Goal: Task Accomplishment & Management: Use online tool/utility

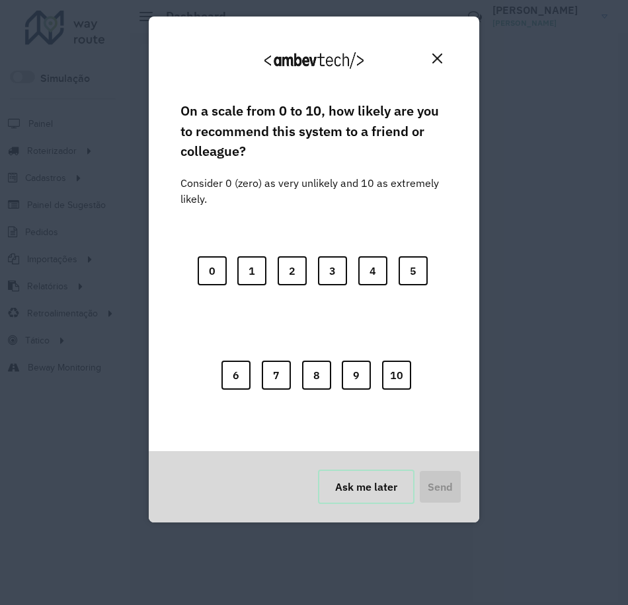
click at [376, 492] on button "Ask me later" at bounding box center [366, 487] width 97 height 34
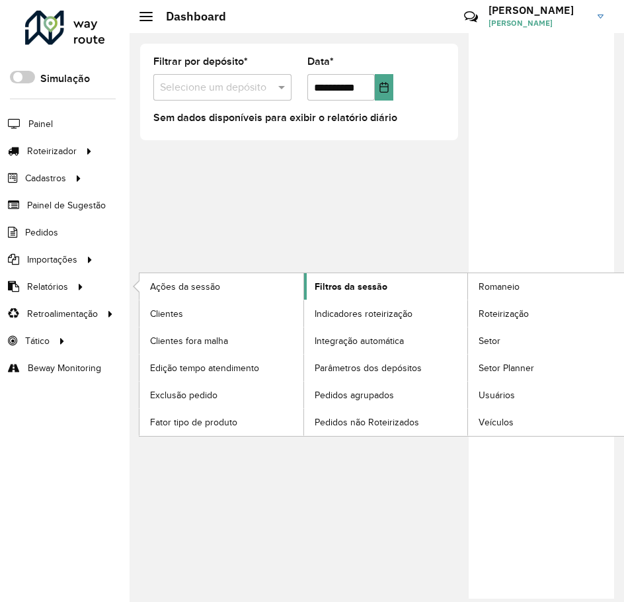
click at [358, 286] on span "Filtros da sessão" at bounding box center [351, 287] width 73 height 14
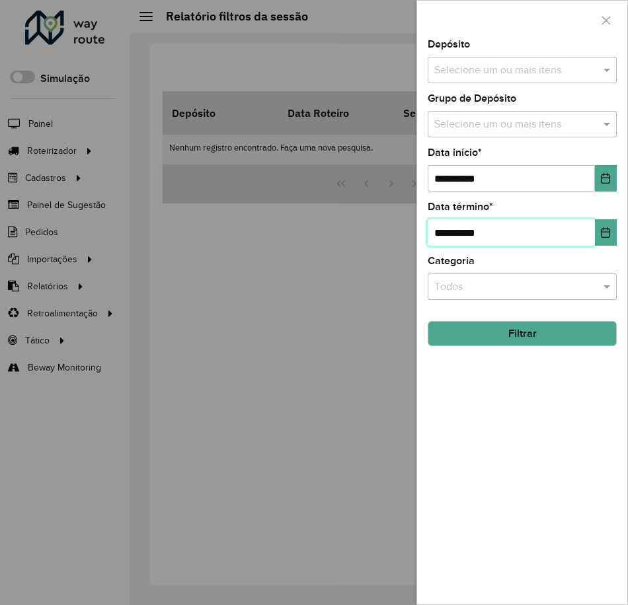
click at [568, 231] on input "**********" at bounding box center [511, 232] width 167 height 26
type input "********"
type input "**********"
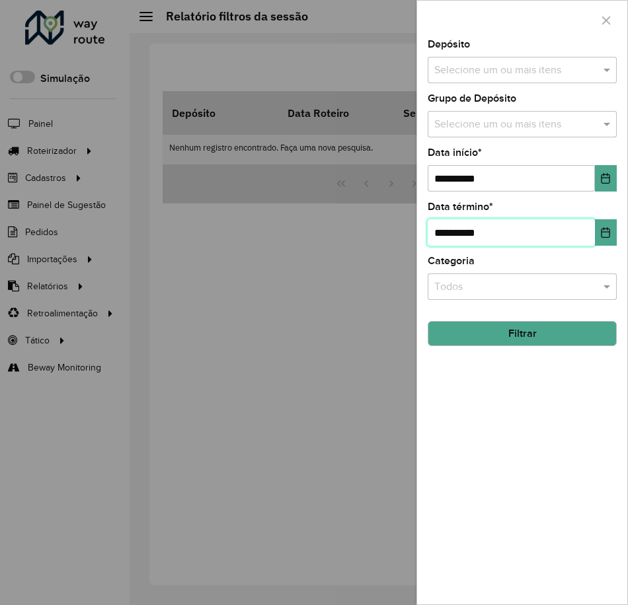
type input "**********"
click at [562, 65] on input "text" at bounding box center [515, 71] width 169 height 16
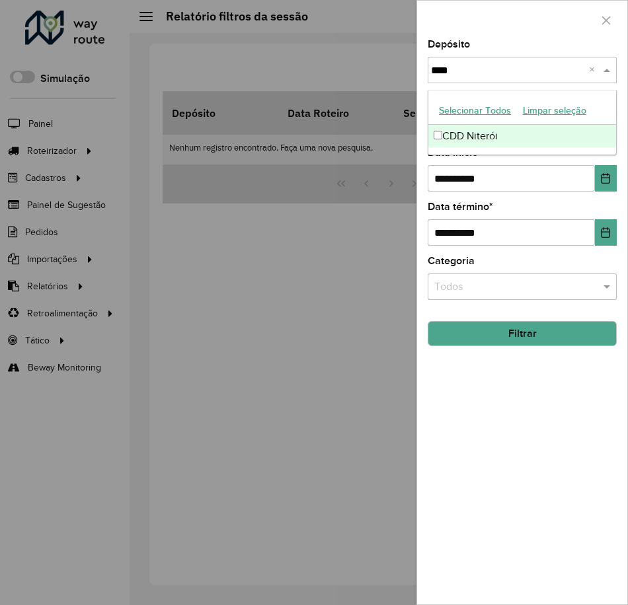
type input "*****"
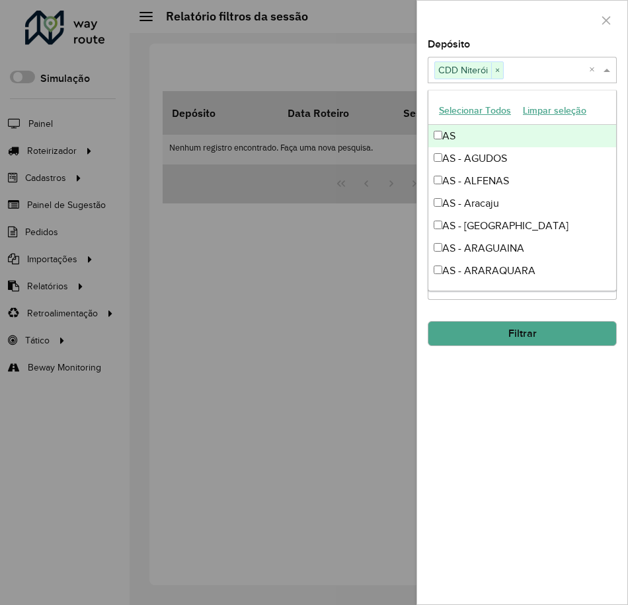
click at [539, 20] on div at bounding box center [522, 20] width 210 height 39
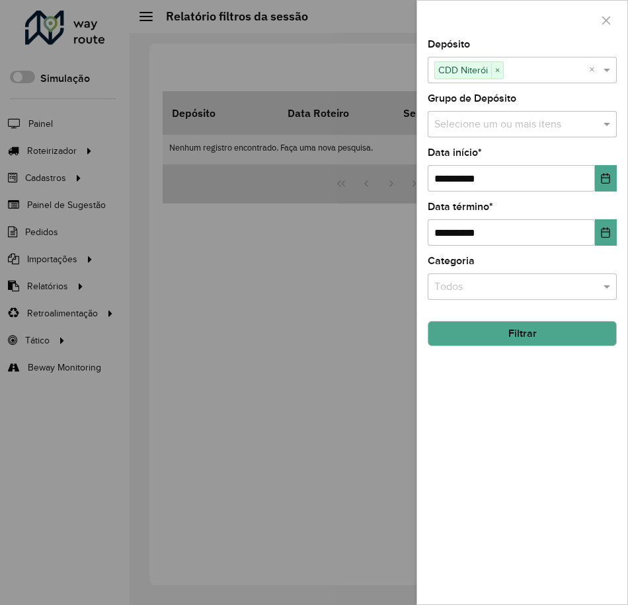
click at [538, 336] on button "Filtrar" at bounding box center [522, 333] width 189 height 25
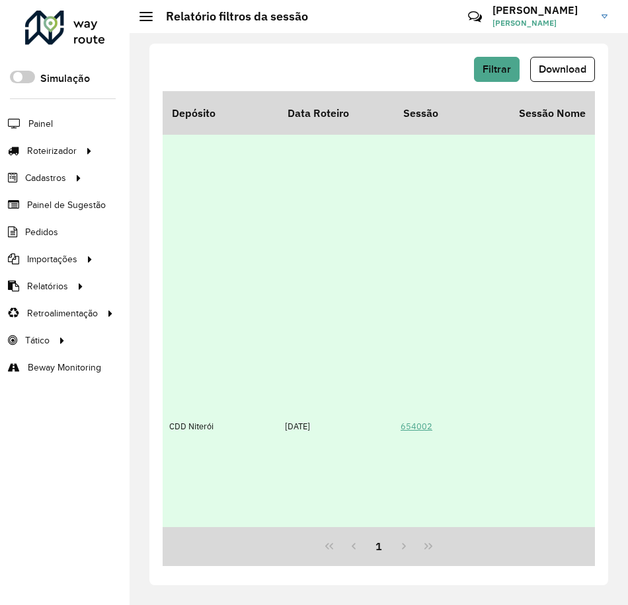
click at [421, 428] on link "654002" at bounding box center [417, 426] width 32 height 11
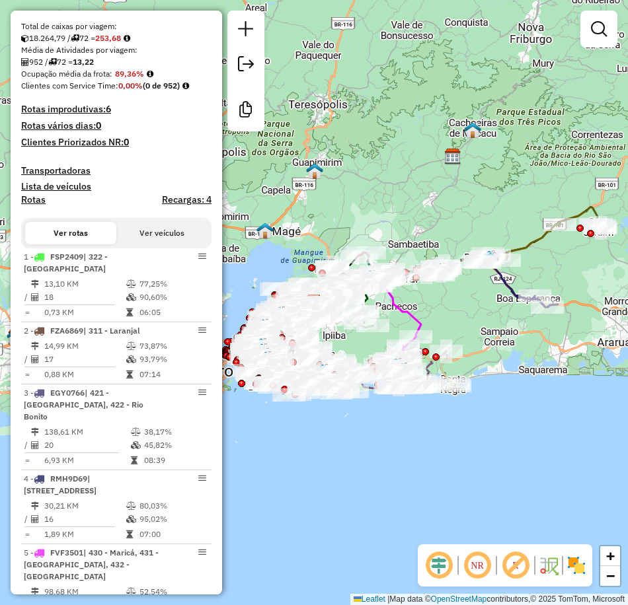
scroll to position [397, 0]
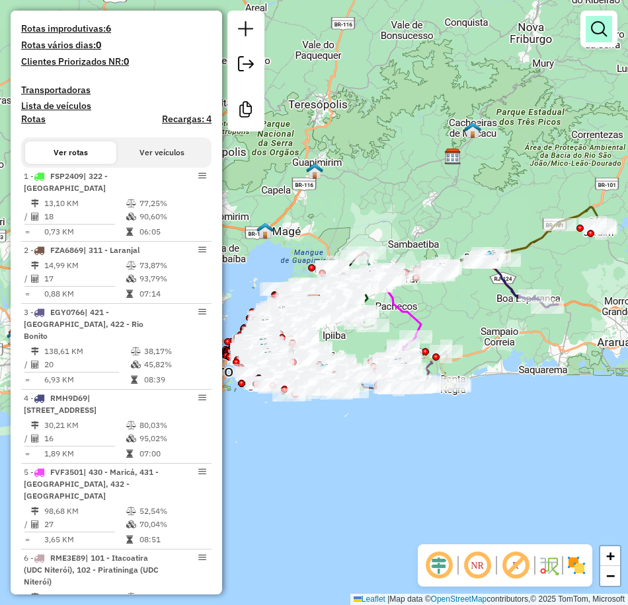
click at [600, 31] on em at bounding box center [599, 29] width 16 height 16
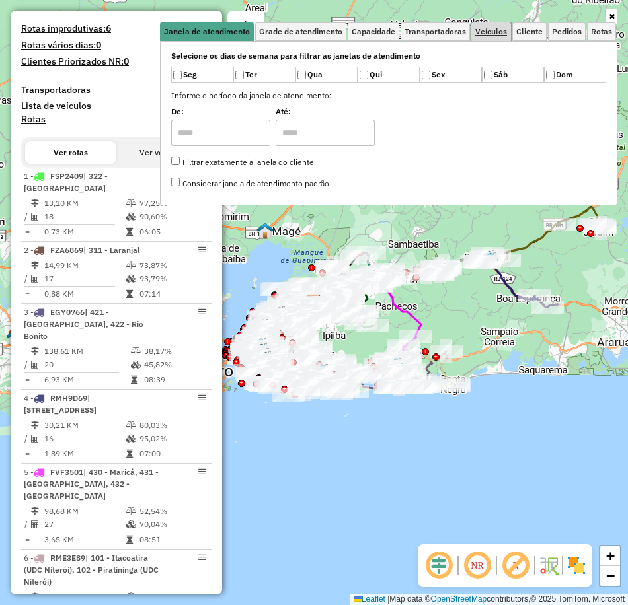
click at [486, 36] on link "Veículos" at bounding box center [491, 31] width 40 height 19
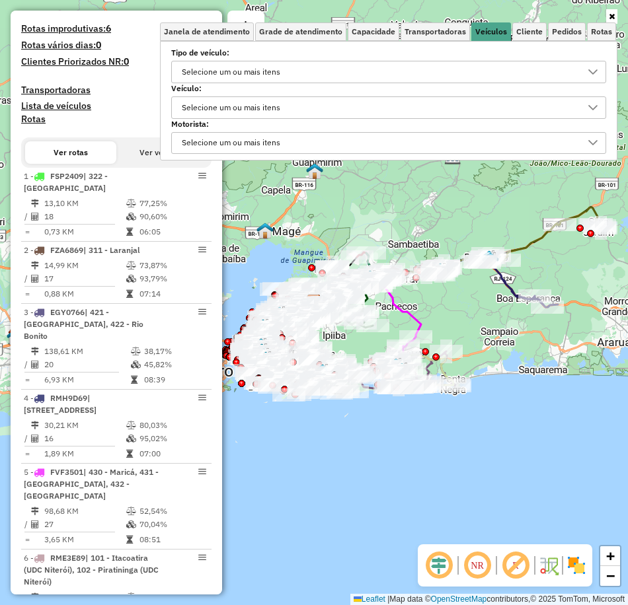
click at [261, 106] on div "Selecione um ou mais itens" at bounding box center [231, 107] width 108 height 21
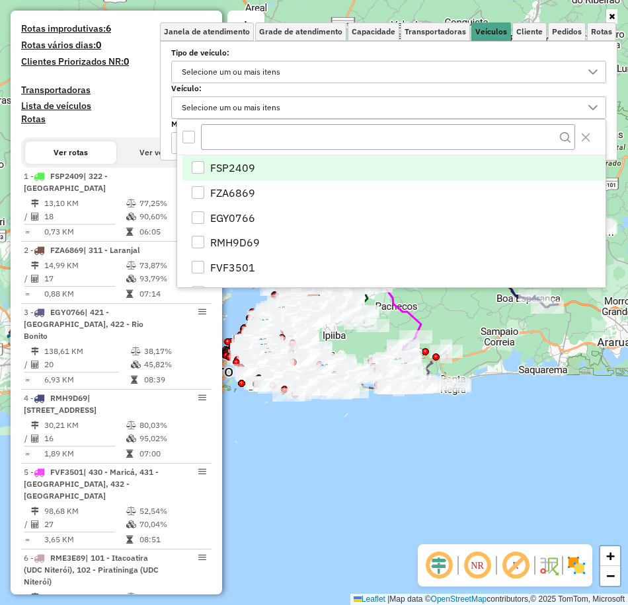
scroll to position [8, 46]
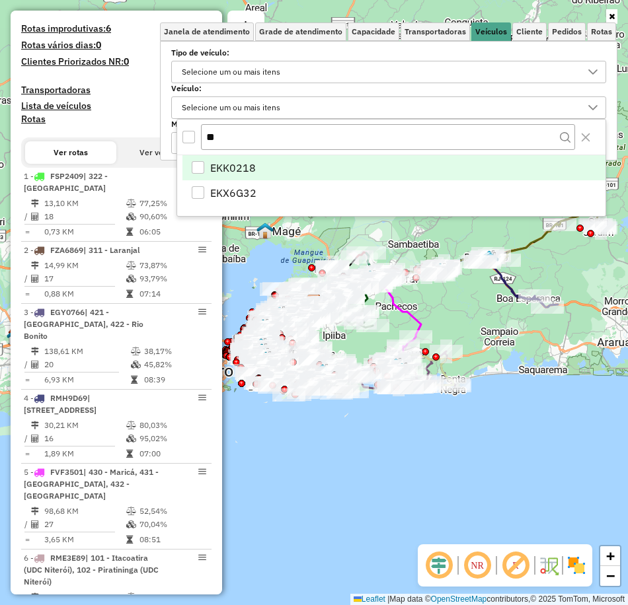
type input "**"
click at [202, 165] on div "EKK0218" at bounding box center [198, 167] width 13 height 13
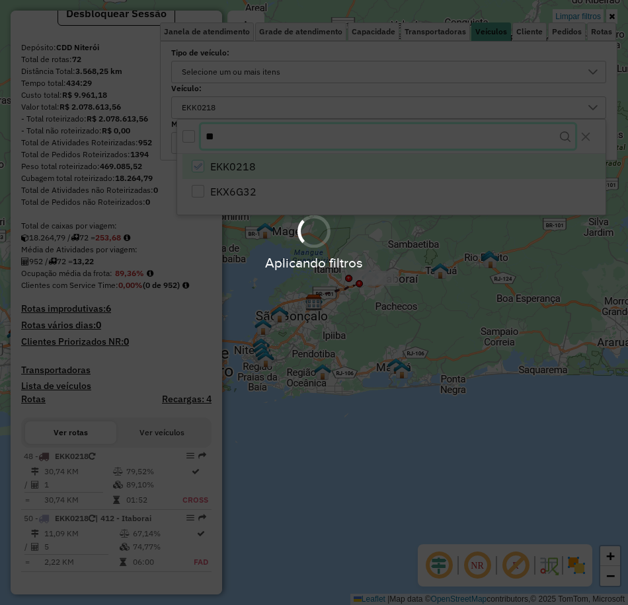
scroll to position [128, 0]
click at [228, 137] on body "Aplicando filtros Pop-up bloqueado! Seu navegador bloqueou automáticamente a ab…" at bounding box center [314, 302] width 628 height 605
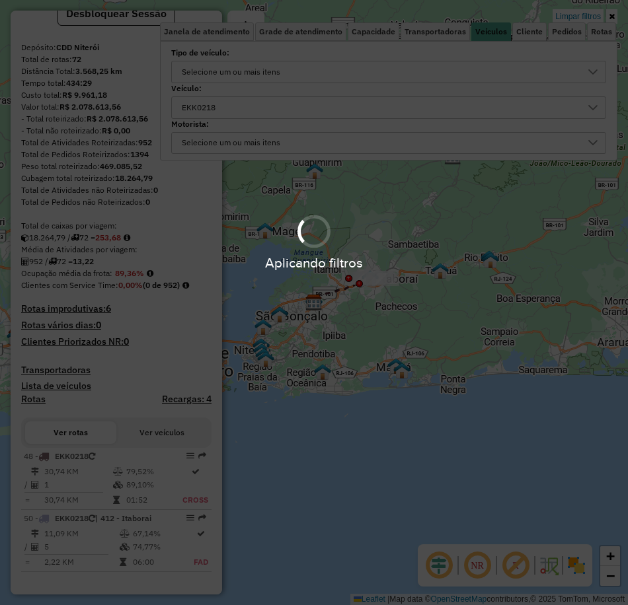
click at [228, 137] on div "Aplicando filtros" at bounding box center [314, 302] width 628 height 605
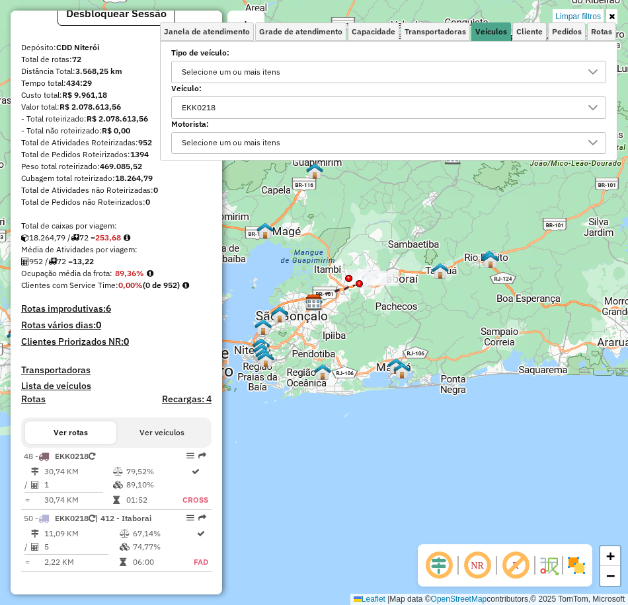
click at [253, 109] on div "EKK0218" at bounding box center [378, 107] width 403 height 21
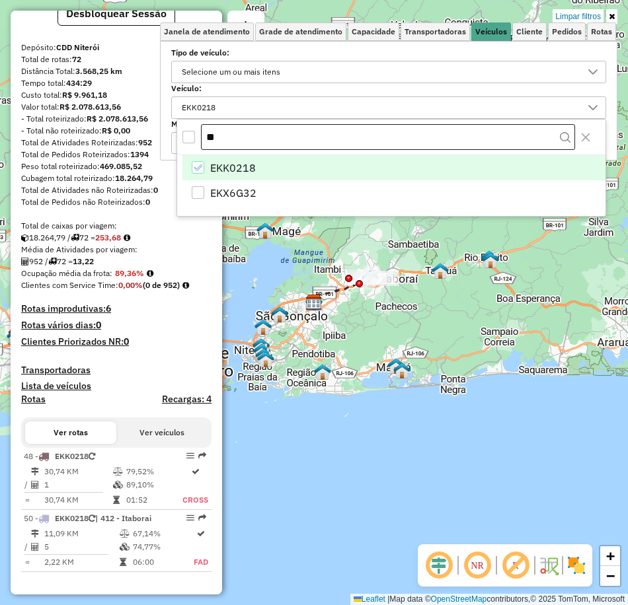
click at [233, 138] on input "**" at bounding box center [388, 137] width 374 height 26
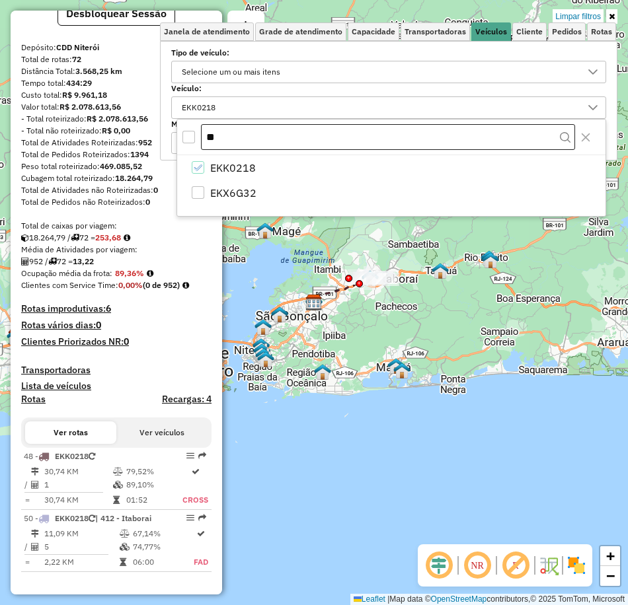
click at [233, 138] on input "**" at bounding box center [388, 137] width 374 height 26
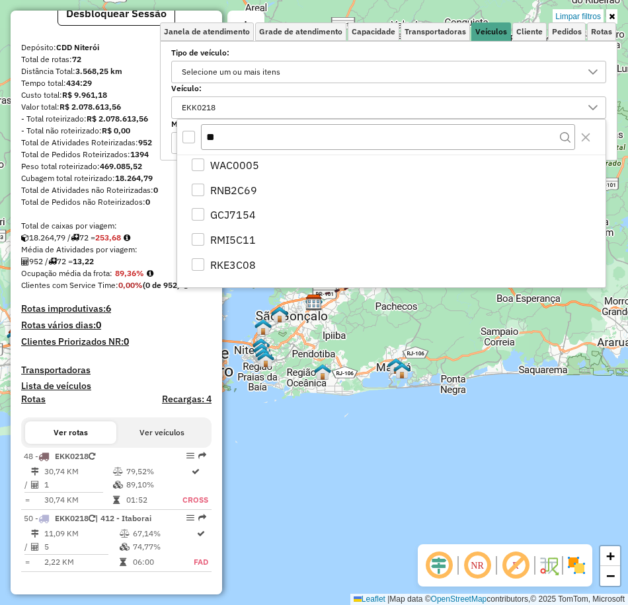
scroll to position [3, 0]
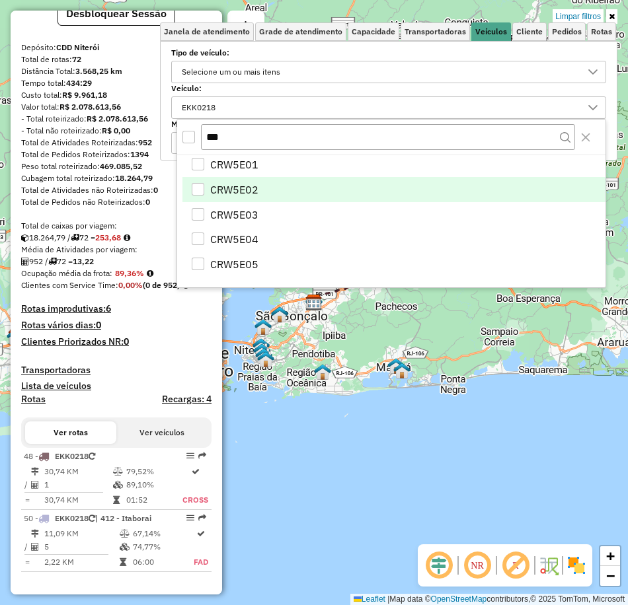
type input "***"
click at [252, 188] on span "CRW5E02" at bounding box center [234, 190] width 48 height 16
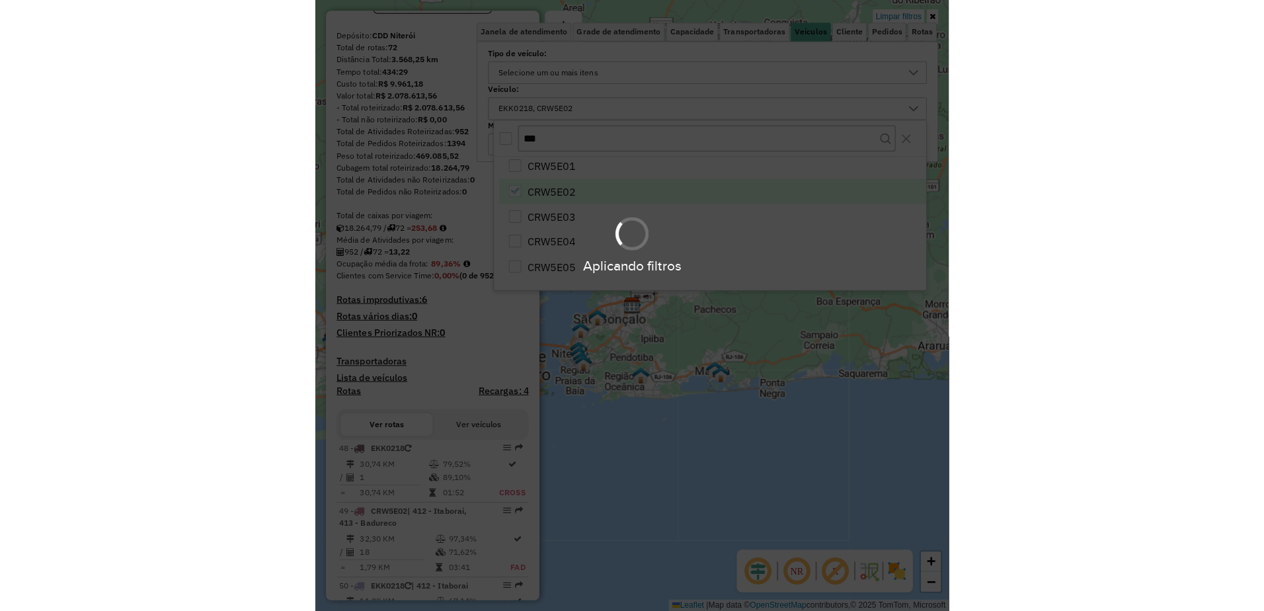
scroll to position [202, 0]
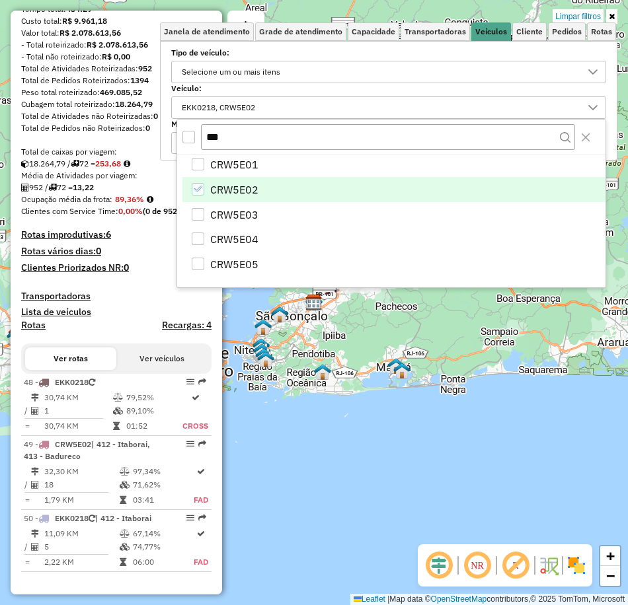
click at [170, 137] on div "Selecione os dias de semana para filtrar as janelas de atendimento Seg Ter Qua …" at bounding box center [388, 101] width 457 height 120
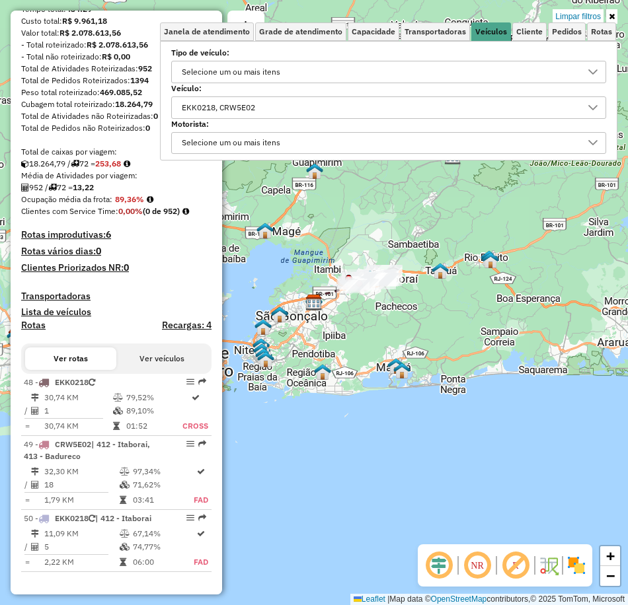
click at [487, 386] on div "Rota 50 - Placa EKK0218 91005462 - MERCADINHO LEICAR LT Limpar filtros Janela d…" at bounding box center [314, 302] width 628 height 605
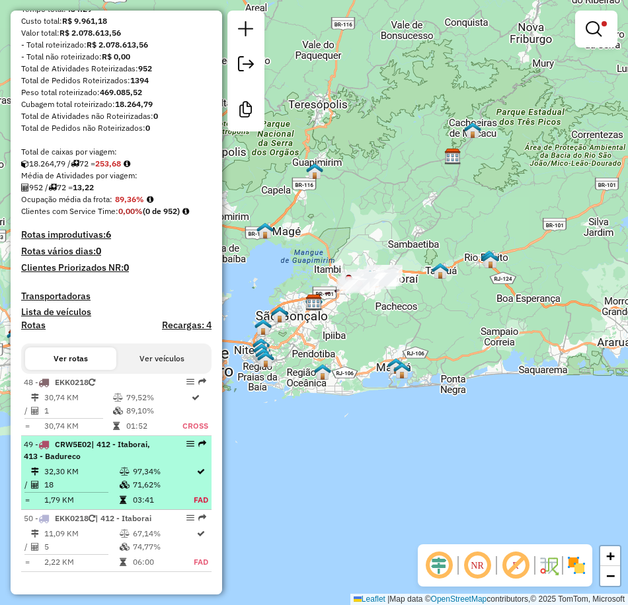
click at [177, 451] on div "49 - CRW5E02 | 412 - Itaborai, 413 - Badureco" at bounding box center [116, 451] width 185 height 24
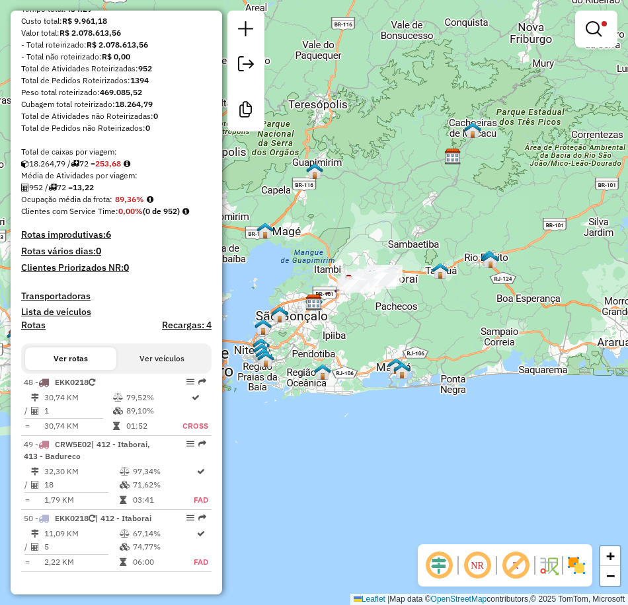
select select "**********"
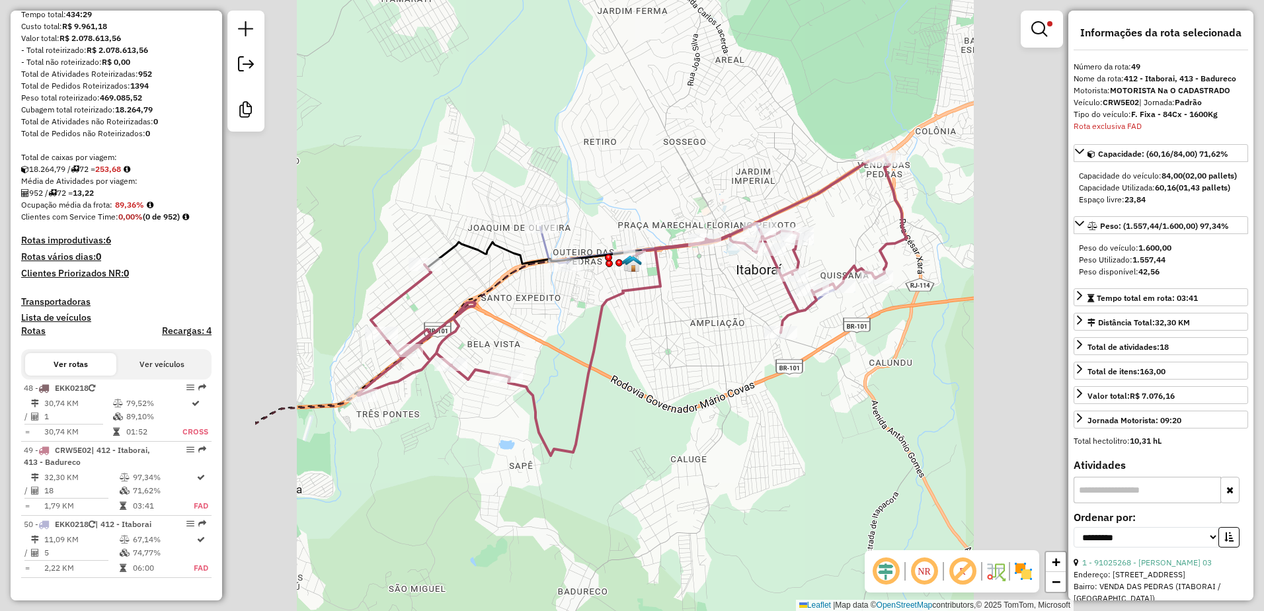
scroll to position [197, 0]
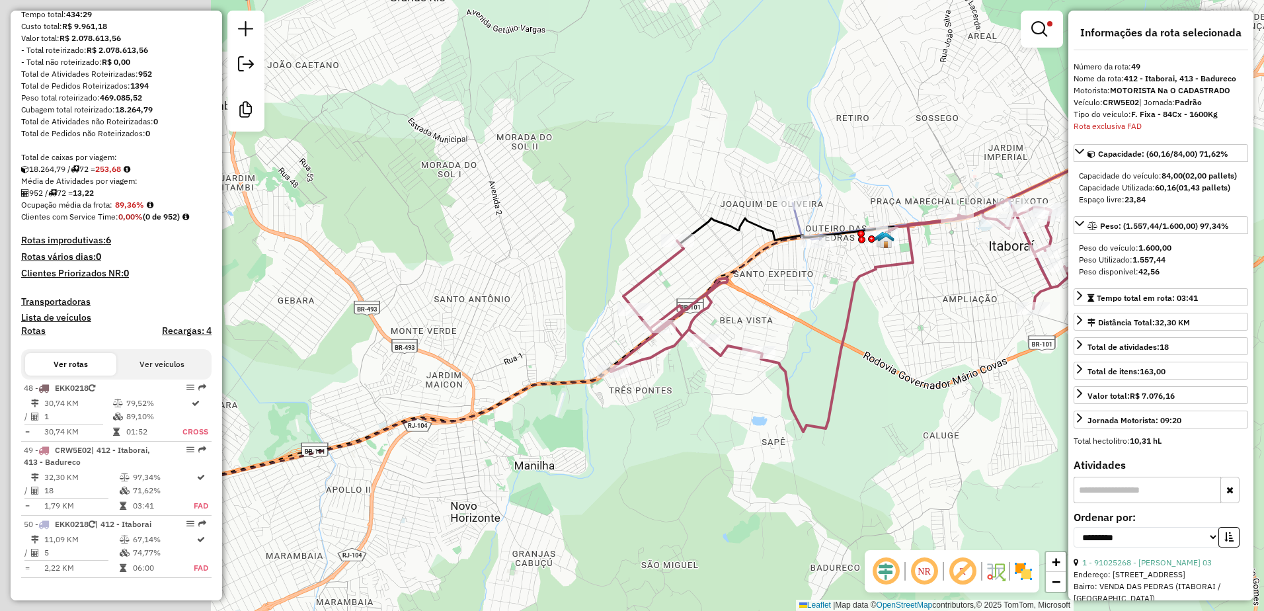
drag, startPoint x: 482, startPoint y: 498, endPoint x: 773, endPoint y: 467, distance: 292.5
click at [627, 467] on div "Limpar filtros Janela de atendimento Grade de atendimento Capacidade Transporta…" at bounding box center [632, 305] width 1264 height 611
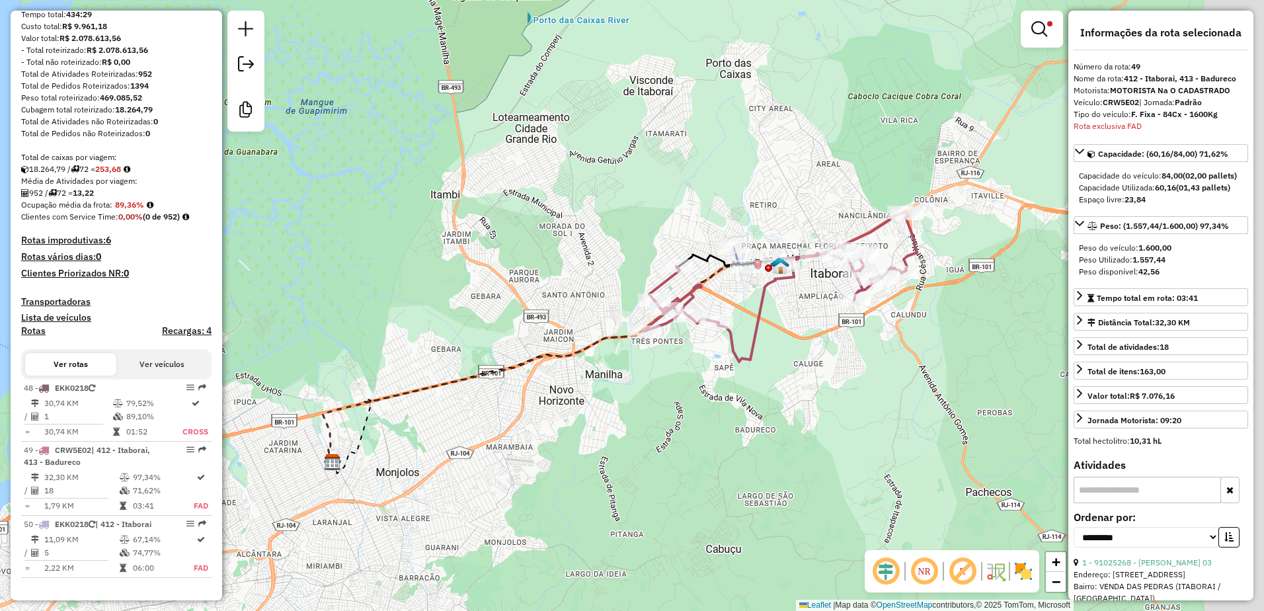
drag, startPoint x: 713, startPoint y: 521, endPoint x: 644, endPoint y: 437, distance: 108.5
click at [627, 437] on div "Limpar filtros Janela de atendimento Grade de atendimento Capacidade Transporta…" at bounding box center [632, 305] width 1264 height 611
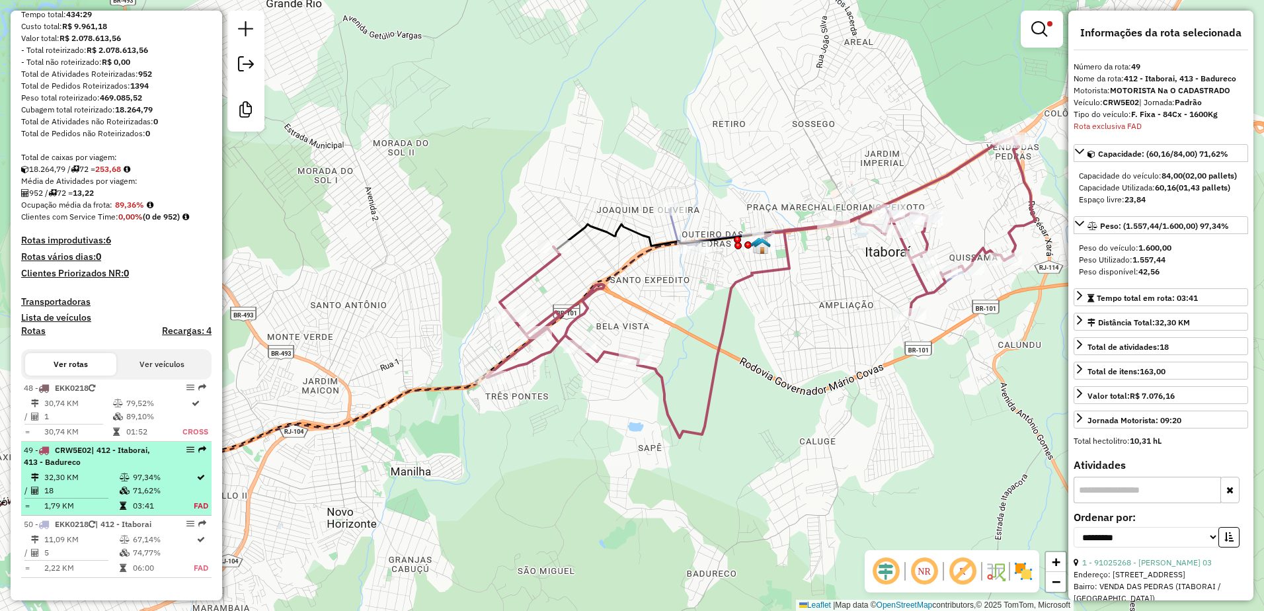
click at [106, 478] on td "32,30 KM" at bounding box center [81, 477] width 75 height 13
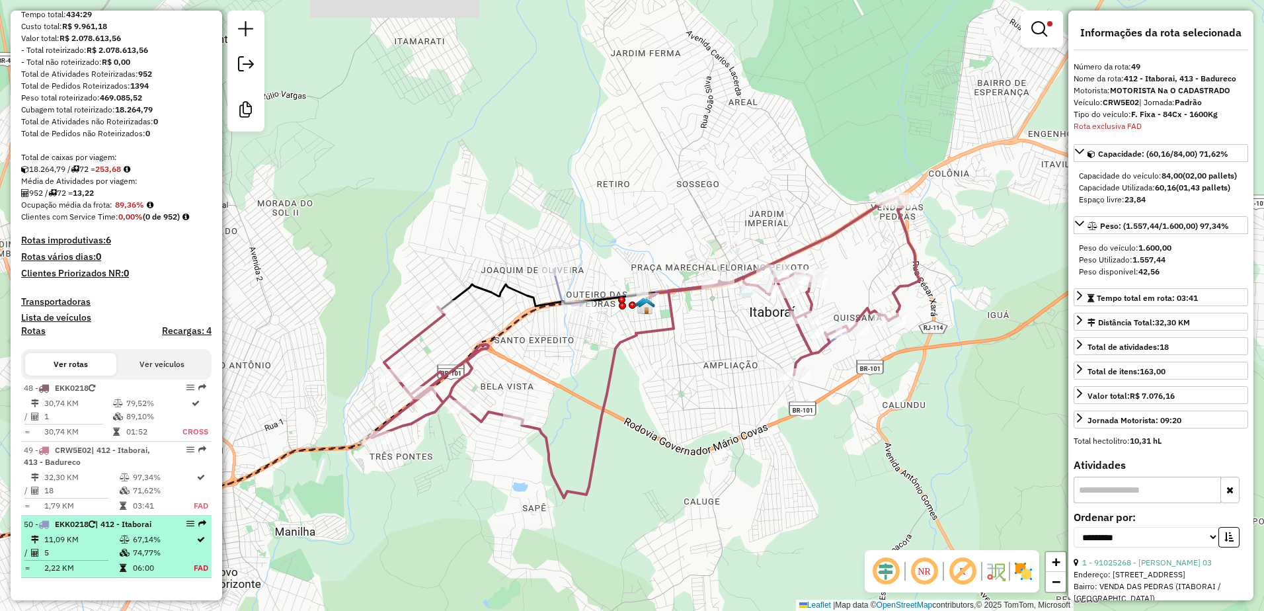
click at [97, 540] on td "11,09 KM" at bounding box center [81, 539] width 75 height 13
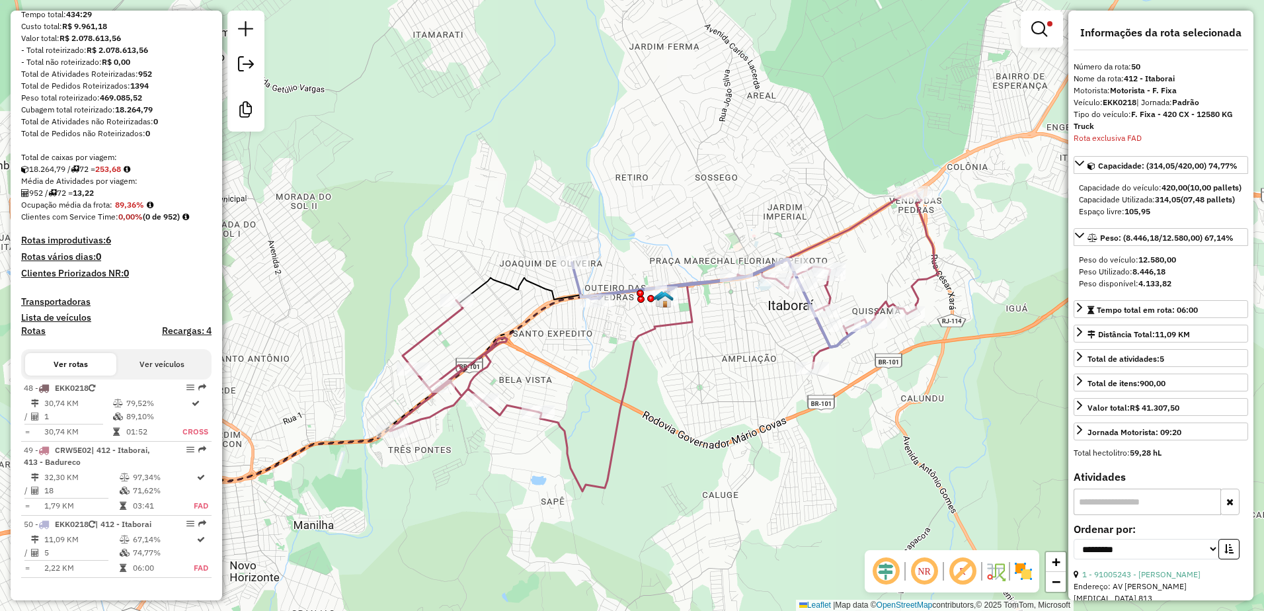
drag, startPoint x: 545, startPoint y: 504, endPoint x: 711, endPoint y: 388, distance: 202.1
click at [627, 388] on div "Limpar filtros Janela de atendimento Grade de atendimento Capacidade Transporta…" at bounding box center [632, 305] width 1264 height 611
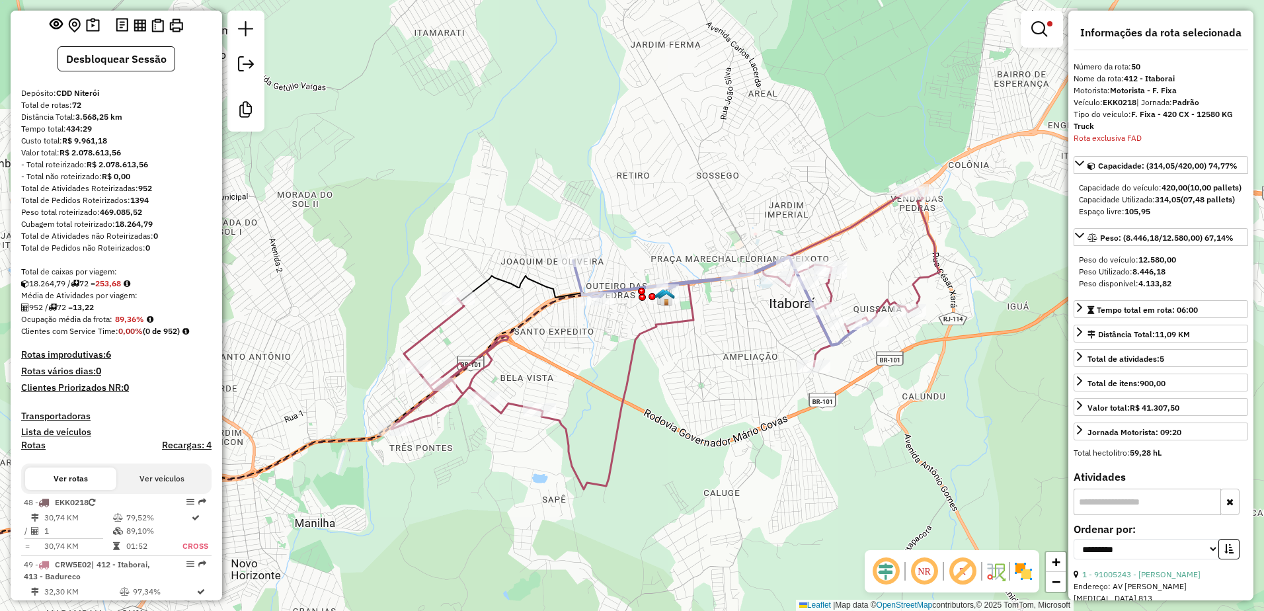
scroll to position [0, 0]
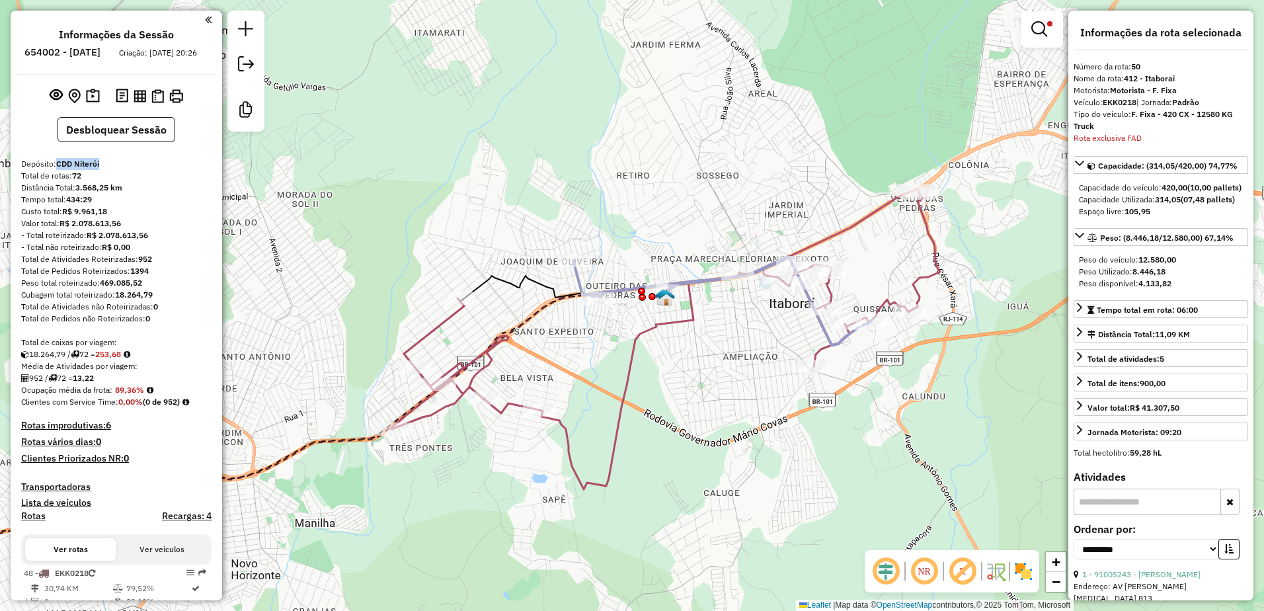
drag, startPoint x: 56, startPoint y: 178, endPoint x: 144, endPoint y: 177, distance: 87.9
click at [144, 170] on div "Depósito: CDD Niterói" at bounding box center [116, 164] width 190 height 12
copy strong "CDD Niterói"
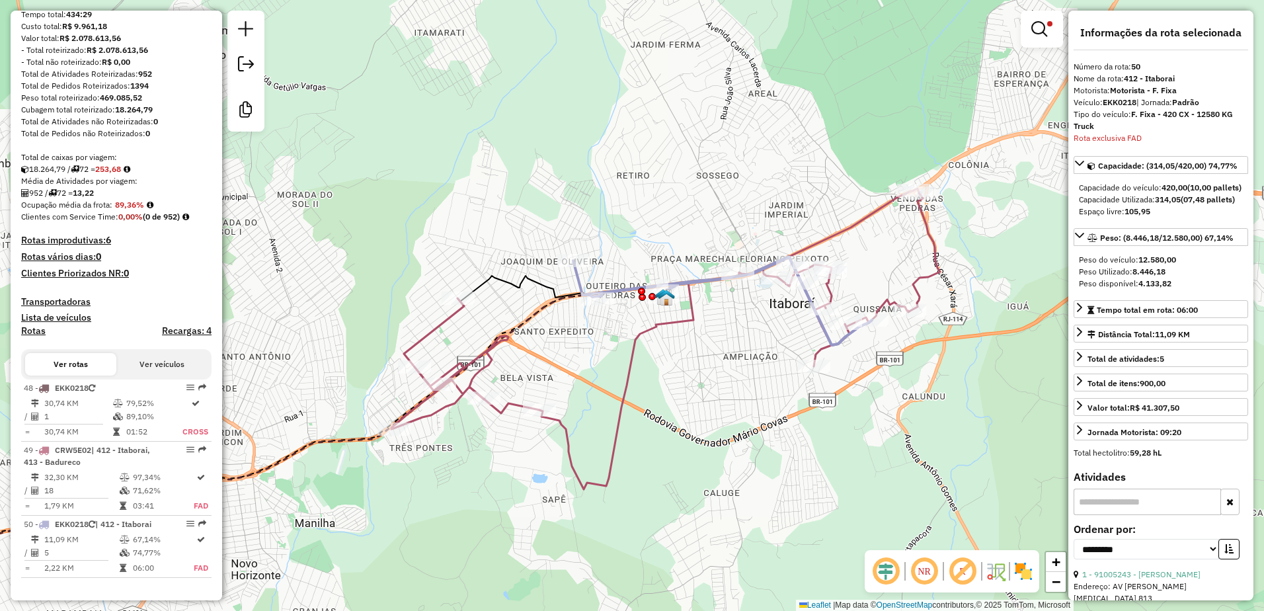
scroll to position [197, 0]
click at [181, 305] on h4 "Transportadoras" at bounding box center [116, 301] width 190 height 11
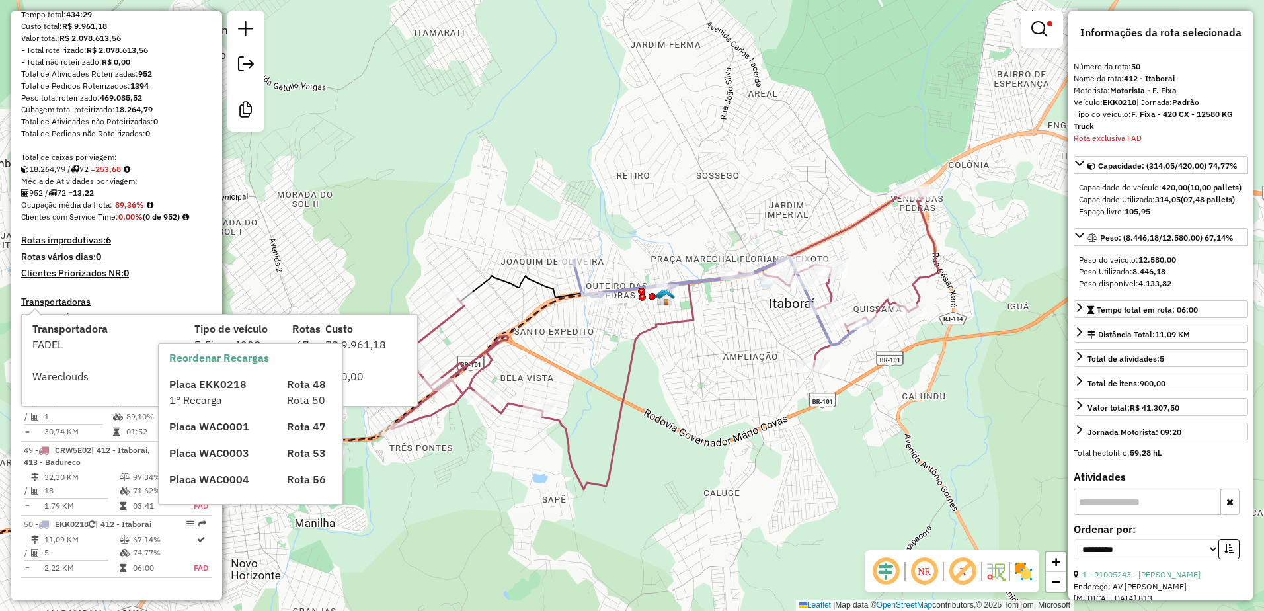
click at [188, 277] on h4 "Clientes Priorizados NR: 0" at bounding box center [116, 273] width 190 height 11
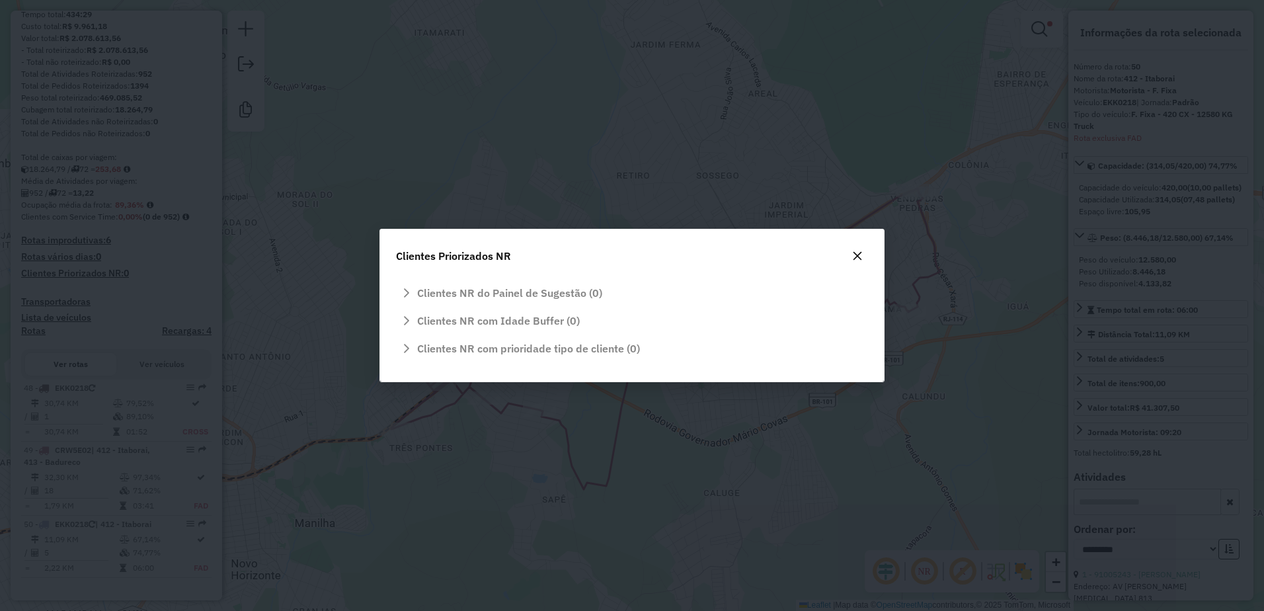
click at [627, 258] on icon "button" at bounding box center [857, 256] width 9 height 9
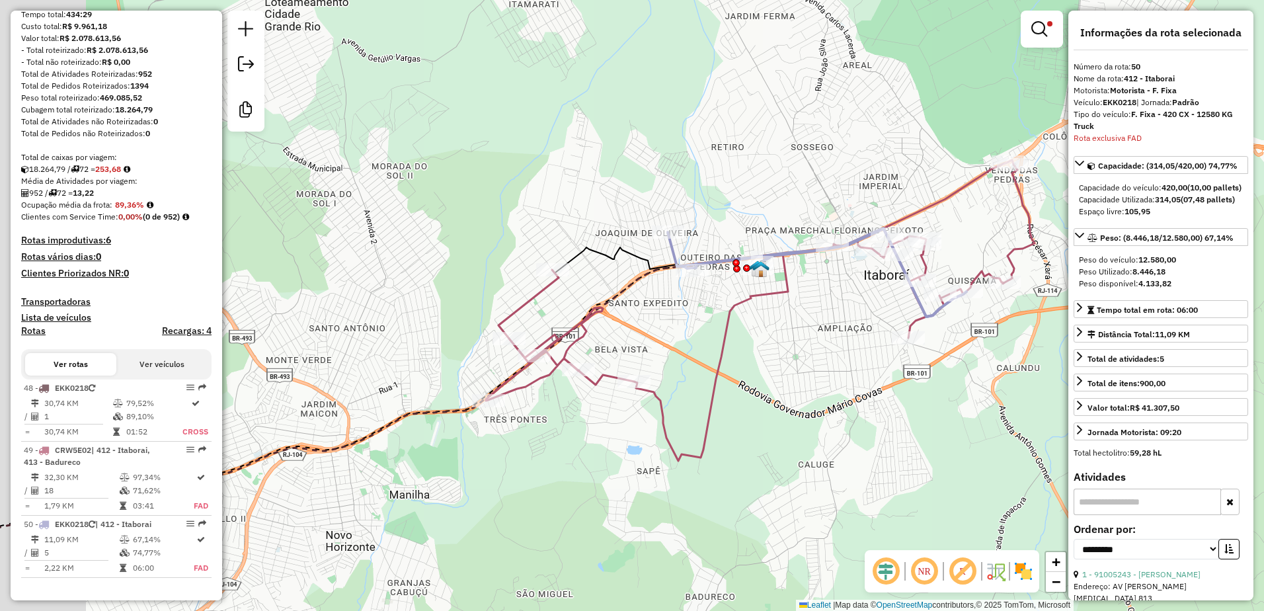
drag, startPoint x: 506, startPoint y: 515, endPoint x: 597, endPoint y: 488, distance: 94.5
click at [597, 488] on div "Limpar filtros Janela de atendimento Grade de atendimento Capacidade Transporta…" at bounding box center [632, 305] width 1264 height 611
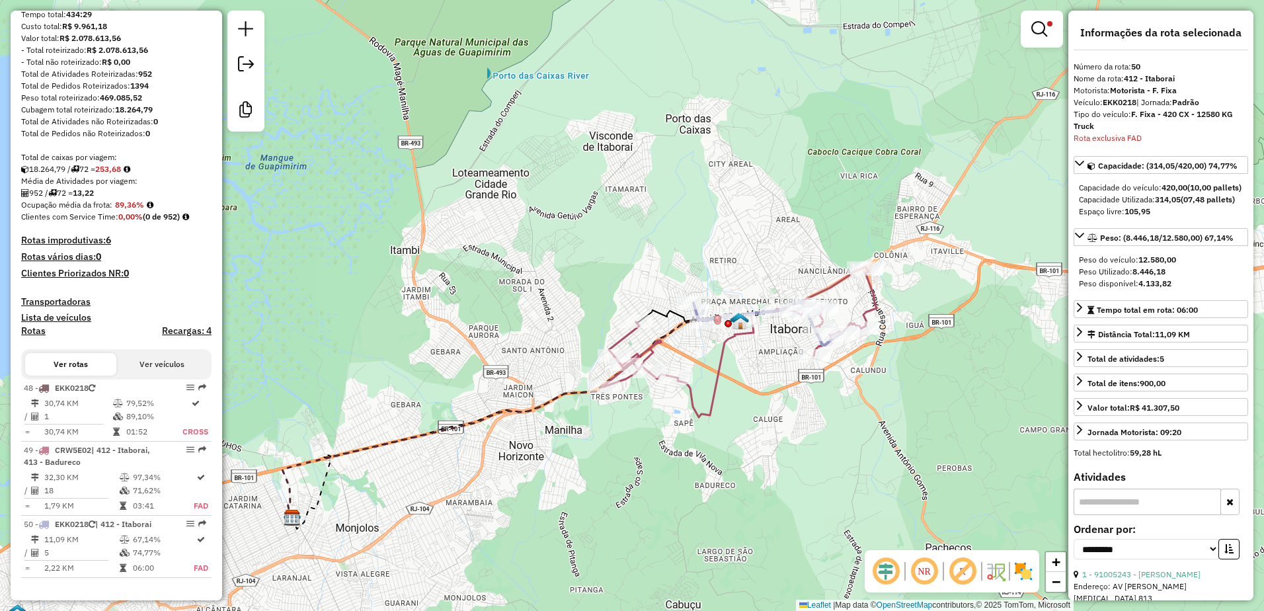
drag, startPoint x: 552, startPoint y: 530, endPoint x: 615, endPoint y: 473, distance: 85.6
click at [615, 473] on div "Limpar filtros Janela de atendimento Grade de atendimento Capacidade Transporta…" at bounding box center [632, 305] width 1264 height 611
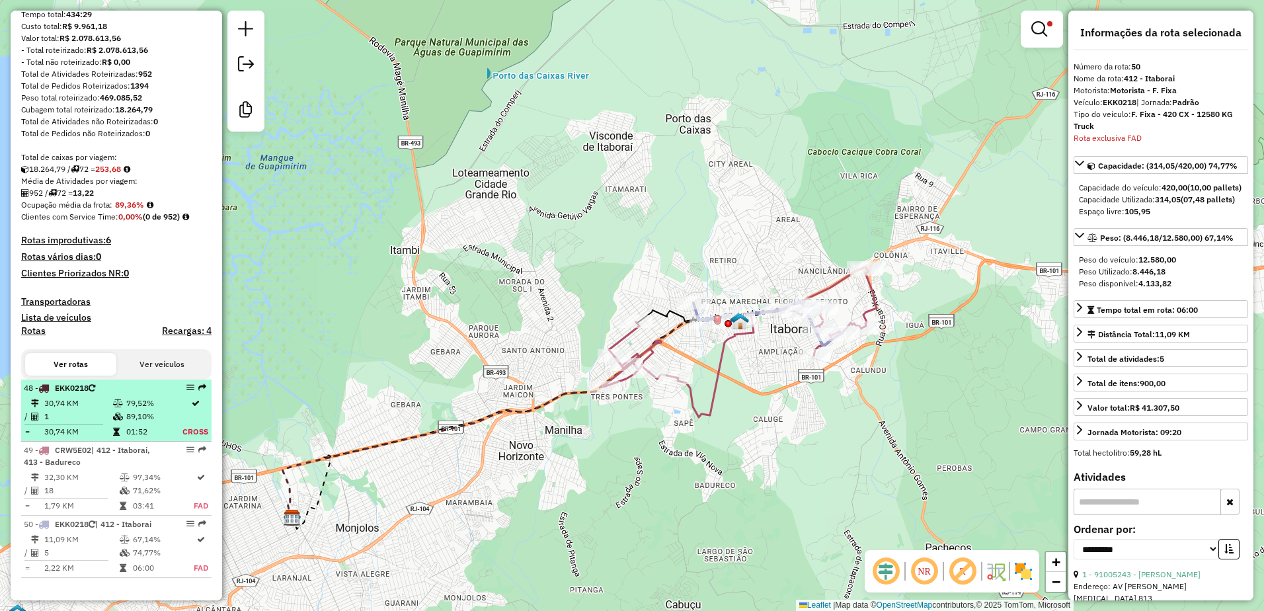
click at [126, 405] on td "79,52%" at bounding box center [154, 403] width 56 height 13
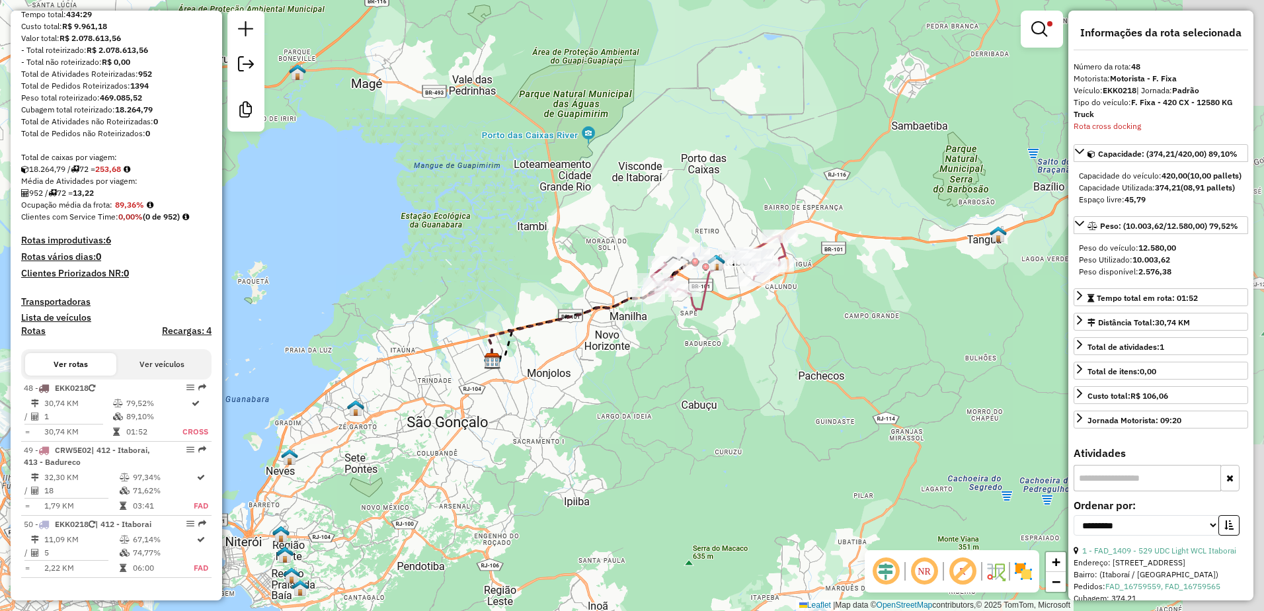
drag, startPoint x: 811, startPoint y: 457, endPoint x: 588, endPoint y: 444, distance: 223.8
click at [588, 442] on div "Limpar filtros Janela de atendimento Grade de atendimento Capacidade Transporta…" at bounding box center [632, 305] width 1264 height 611
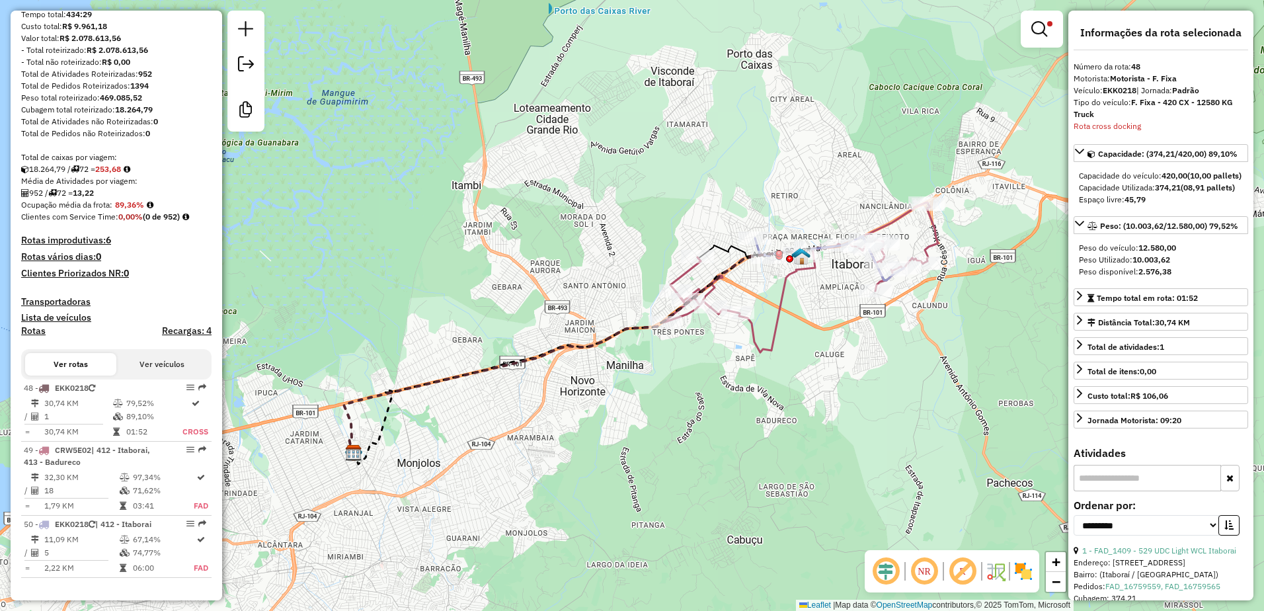
drag, startPoint x: 661, startPoint y: 449, endPoint x: 702, endPoint y: 473, distance: 47.4
click at [627, 473] on div "Limpar filtros Janela de atendimento Grade de atendimento Capacidade Transporta…" at bounding box center [632, 305] width 1264 height 611
click at [627, 573] on img at bounding box center [1023, 571] width 21 height 21
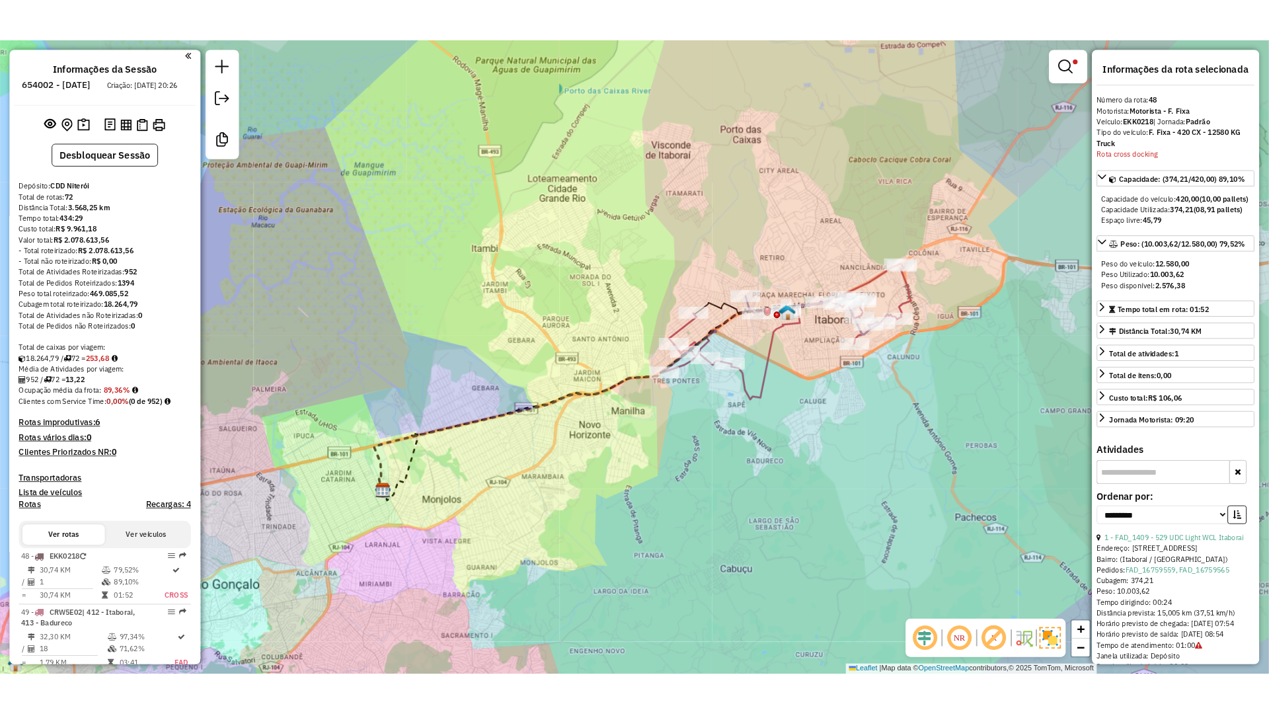
scroll to position [0, 0]
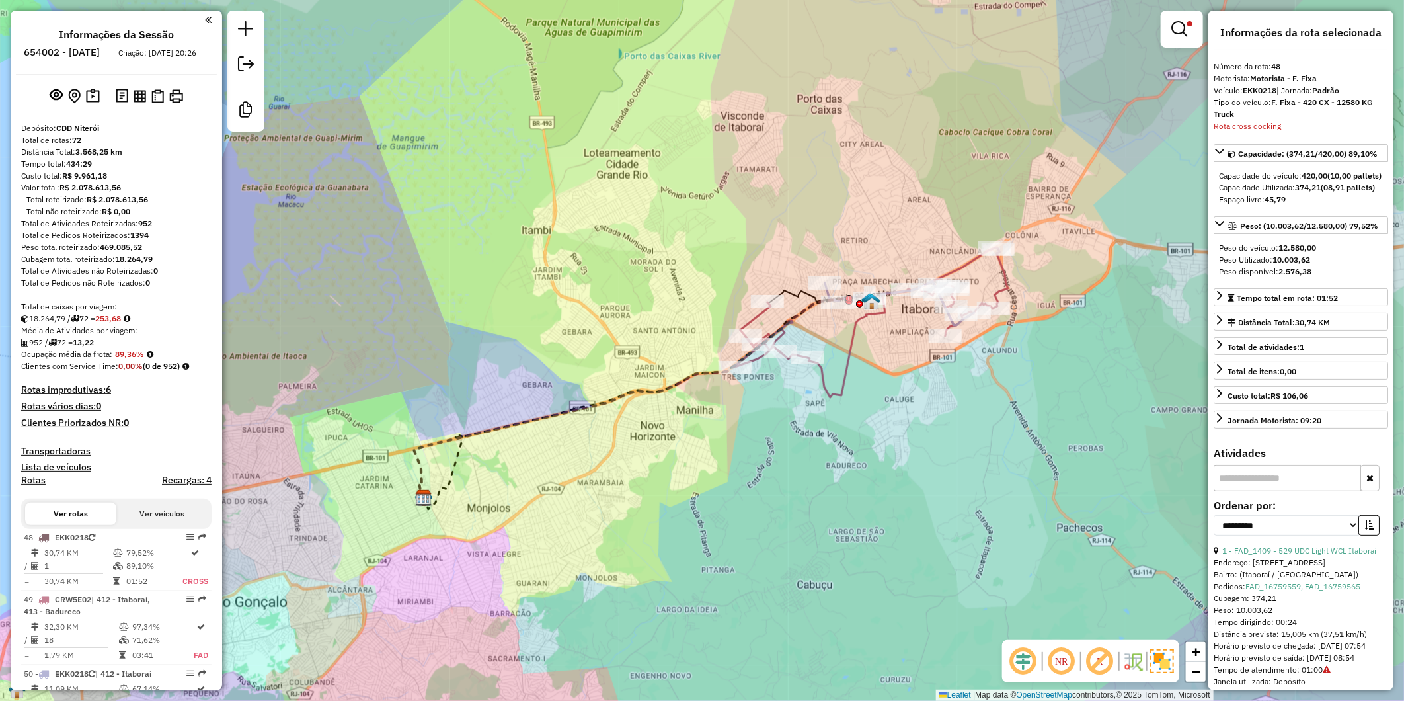
click at [182, 289] on div "Total de Pedidos não Roteirizados: 0" at bounding box center [116, 283] width 190 height 12
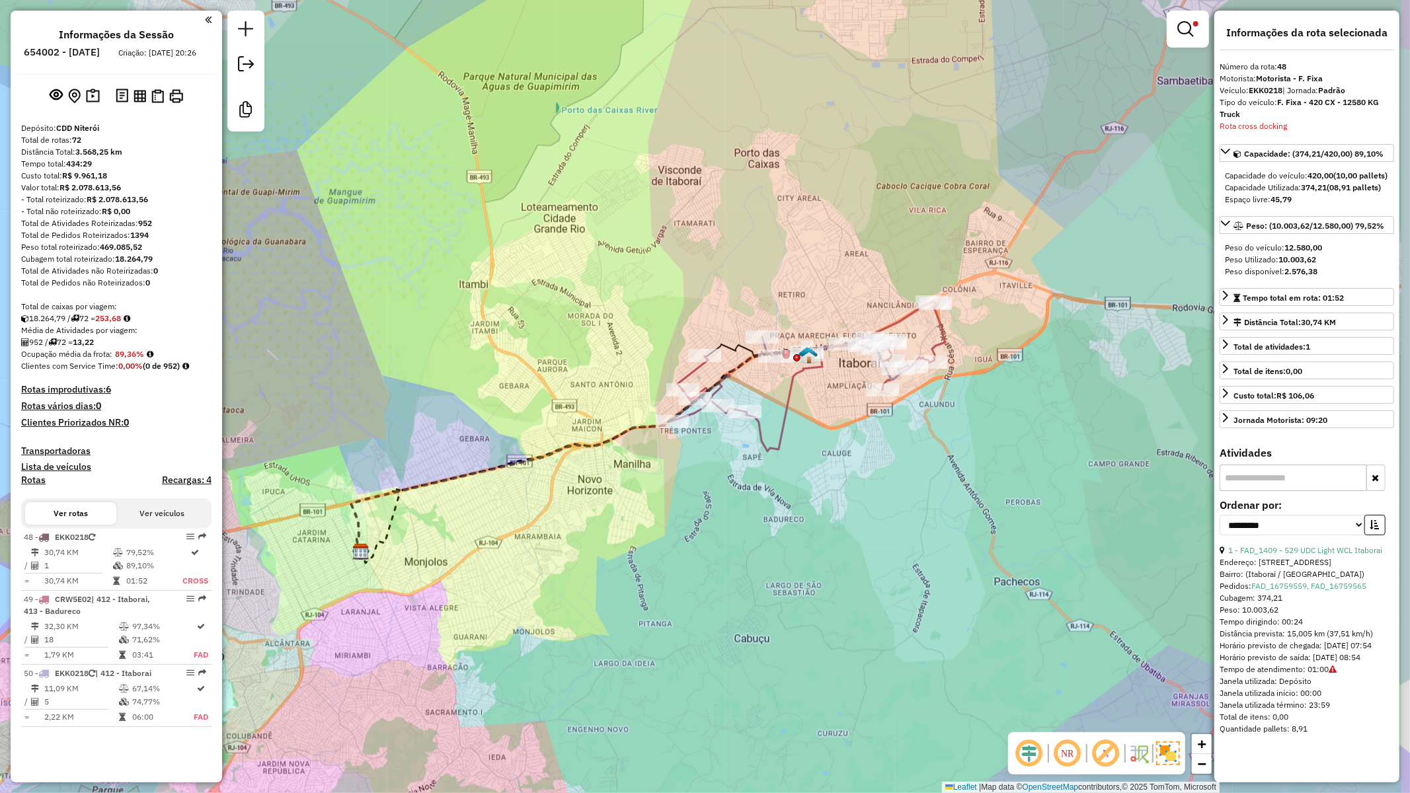
drag, startPoint x: 625, startPoint y: 537, endPoint x: 579, endPoint y: 543, distance: 46.6
click at [579, 543] on div "Limpar filtros Janela de atendimento Grade de atendimento Capacidade Transporta…" at bounding box center [705, 396] width 1410 height 793
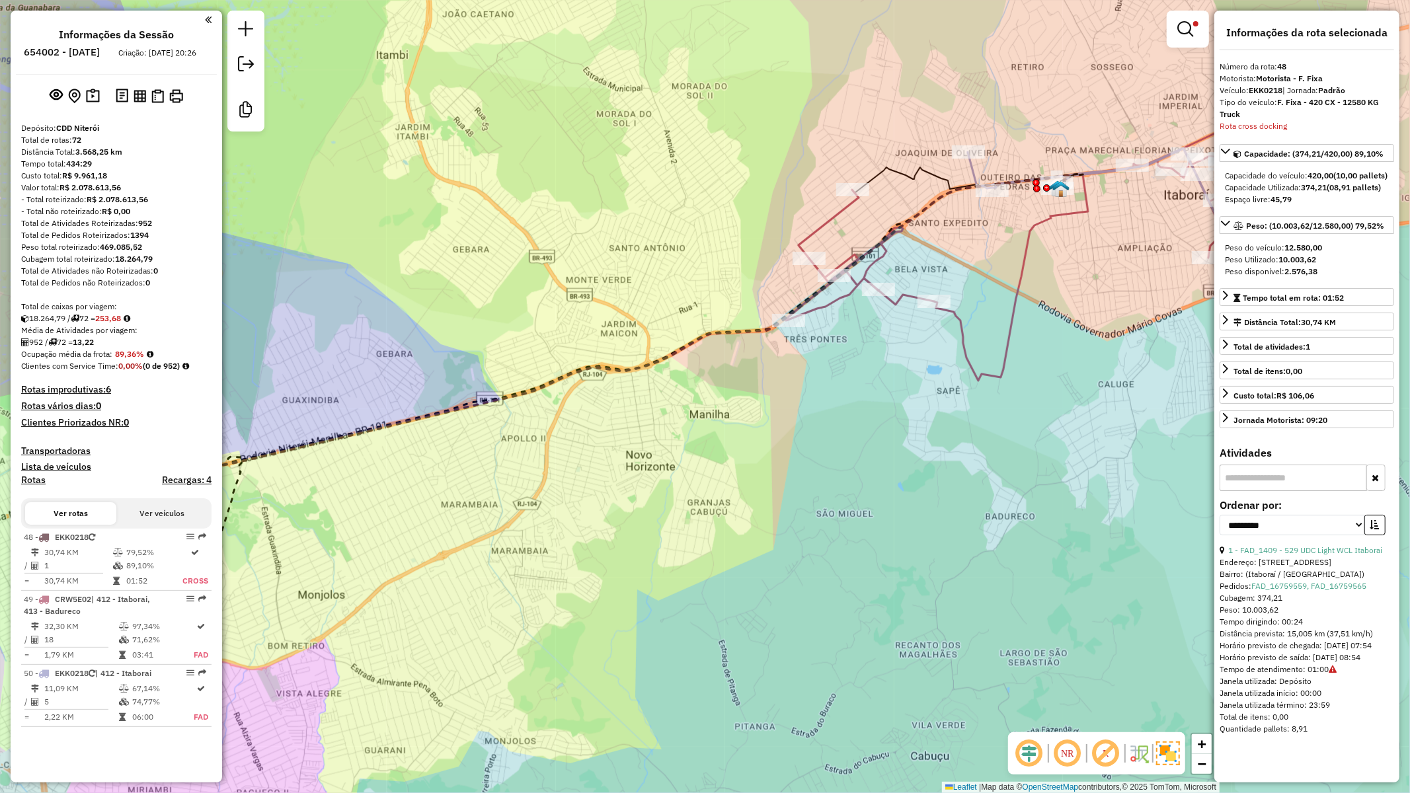
drag, startPoint x: 686, startPoint y: 527, endPoint x: 734, endPoint y: 540, distance: 49.2
click at [627, 540] on div "Limpar filtros Janela de atendimento Grade de atendimento Capacidade Transporta…" at bounding box center [705, 396] width 1410 height 793
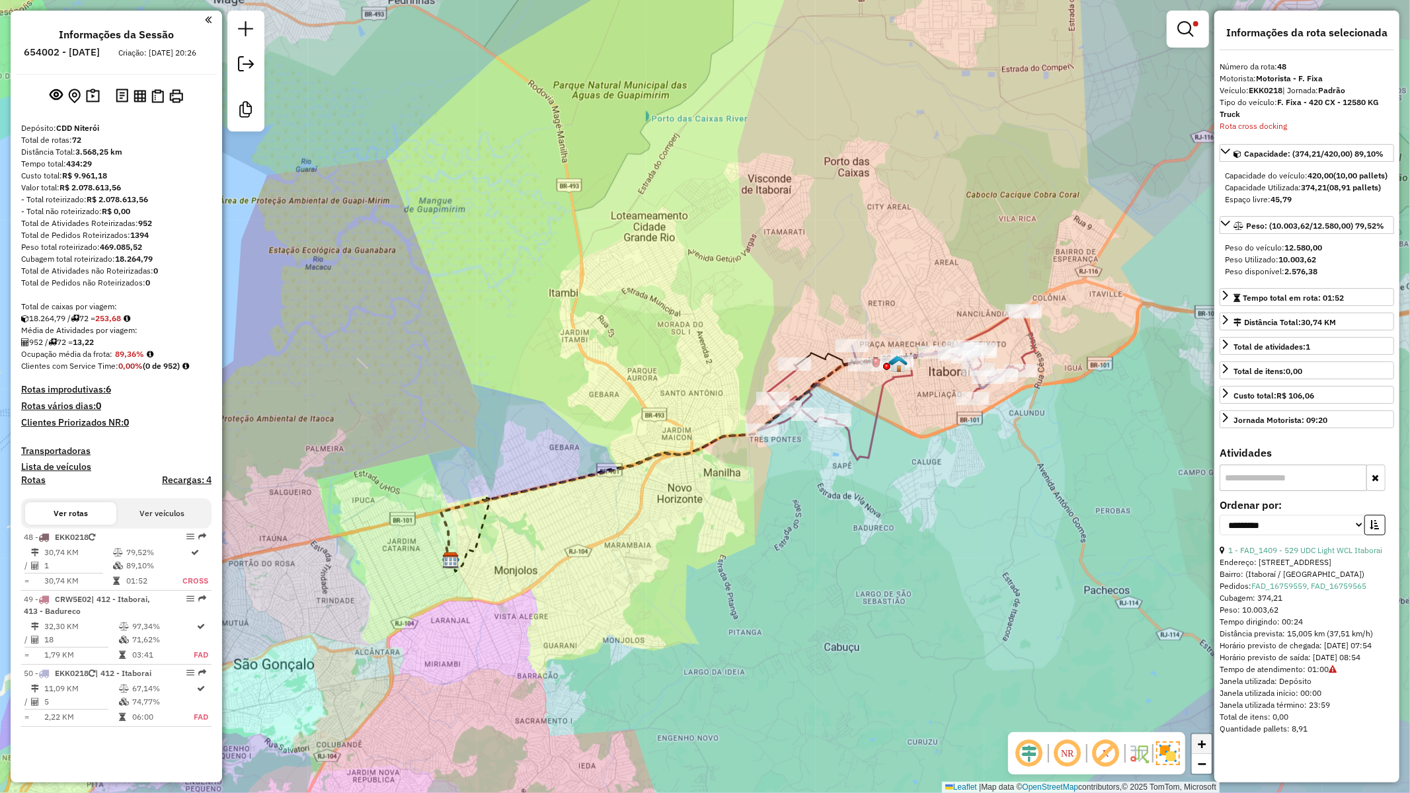
click at [627, 605] on span "+" at bounding box center [1202, 744] width 9 height 17
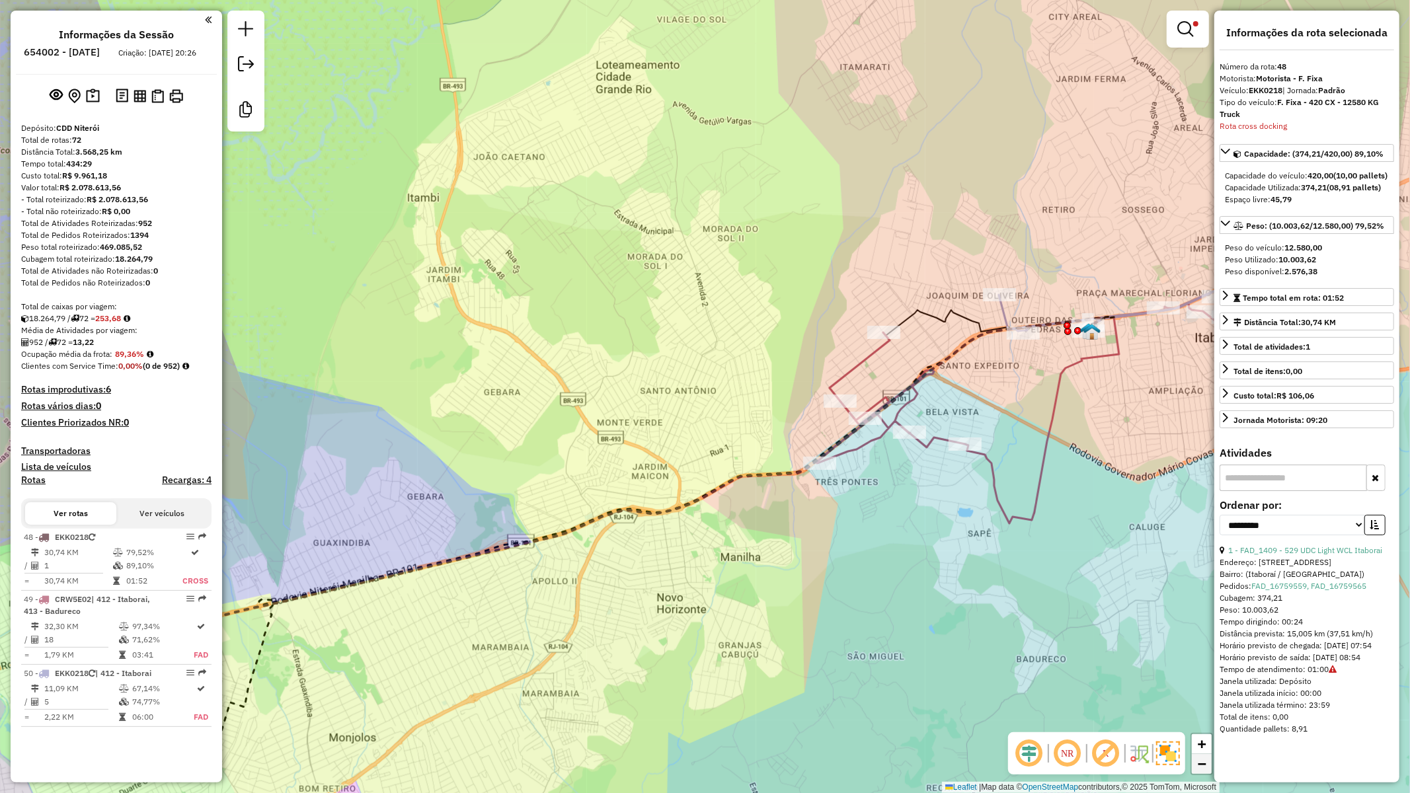
click at [627, 605] on span "−" at bounding box center [1202, 764] width 9 height 17
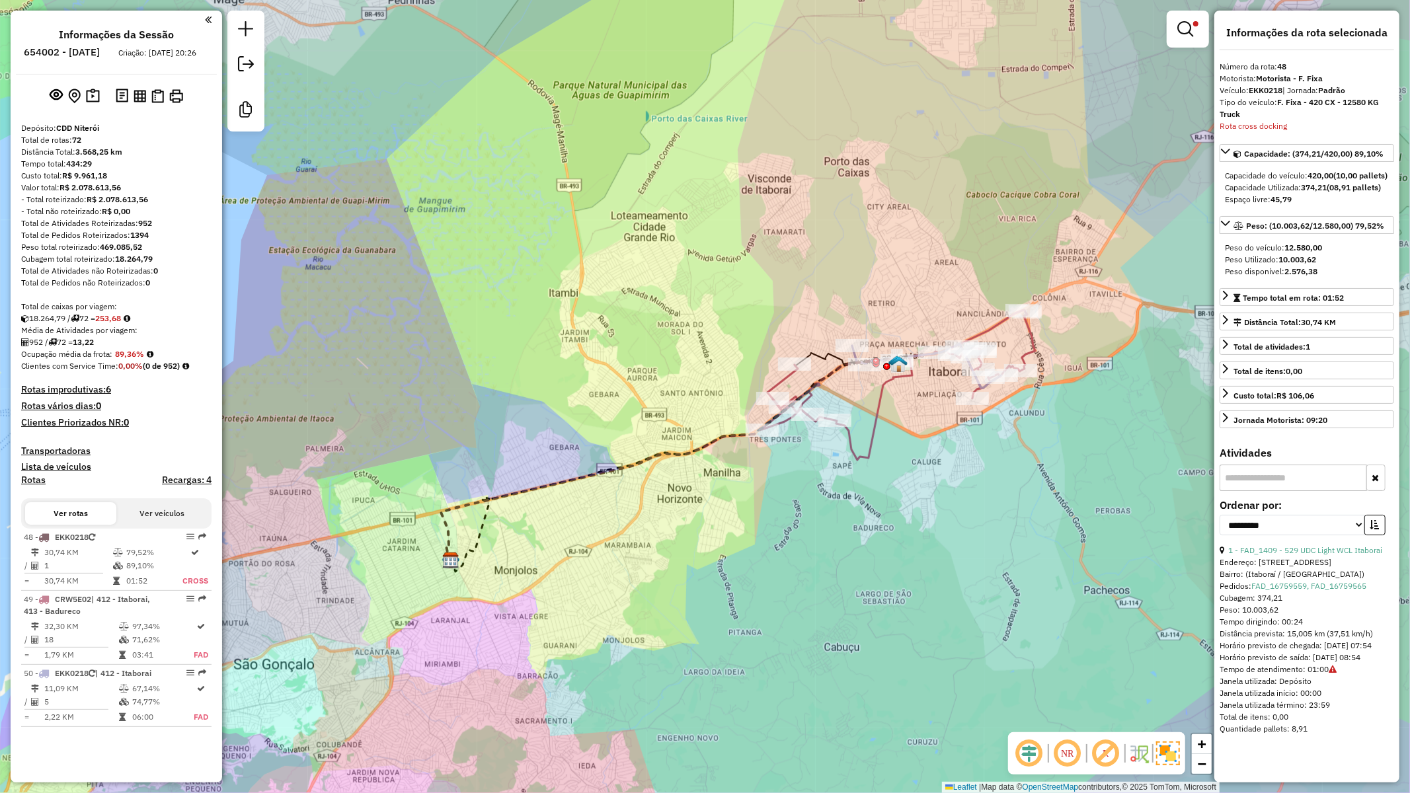
click at [180, 229] on div "Total de Atividades Roteirizadas: 952" at bounding box center [116, 223] width 190 height 12
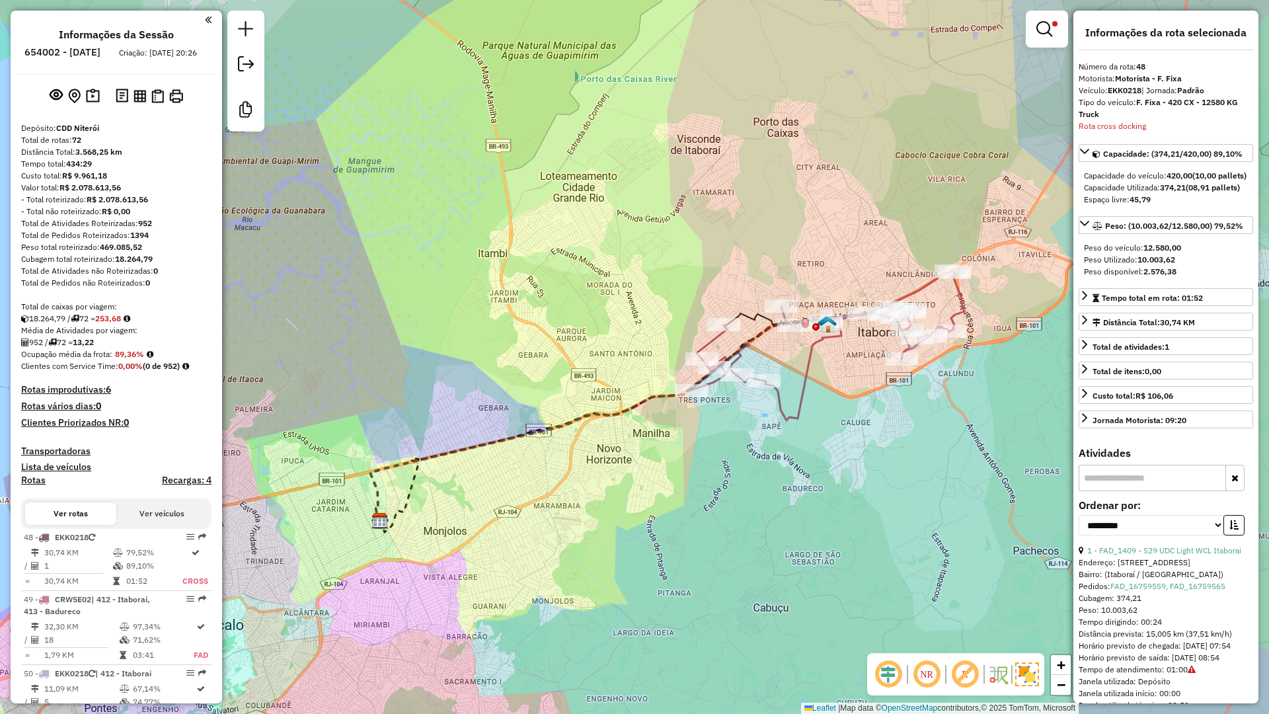
click at [627, 519] on div "Limpar filtros Janela de atendimento Grade de atendimento Capacidade Transporta…" at bounding box center [634, 357] width 1269 height 714
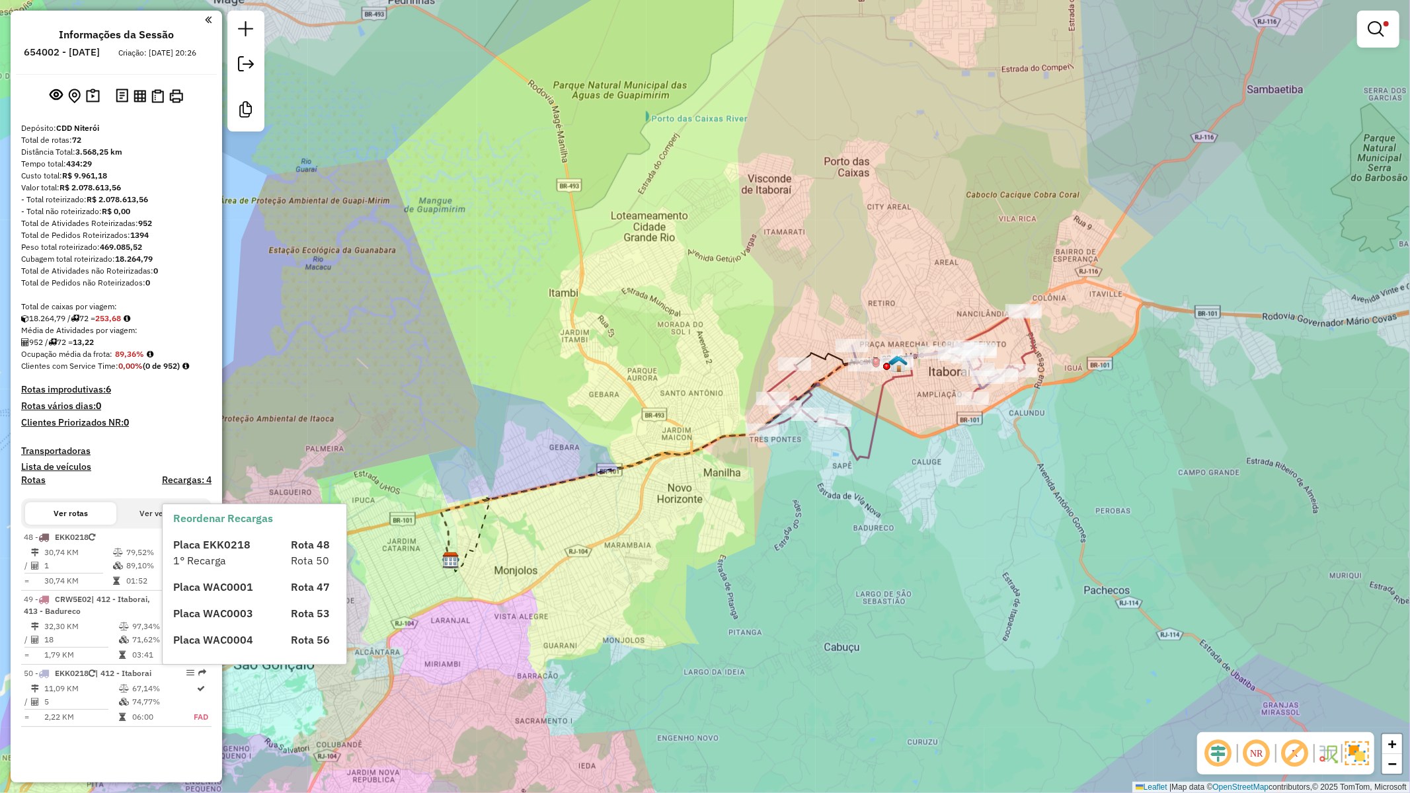
click at [399, 430] on div "Limpar filtros Janela de atendimento Grade de atendimento Capacidade Transporta…" at bounding box center [705, 396] width 1410 height 793
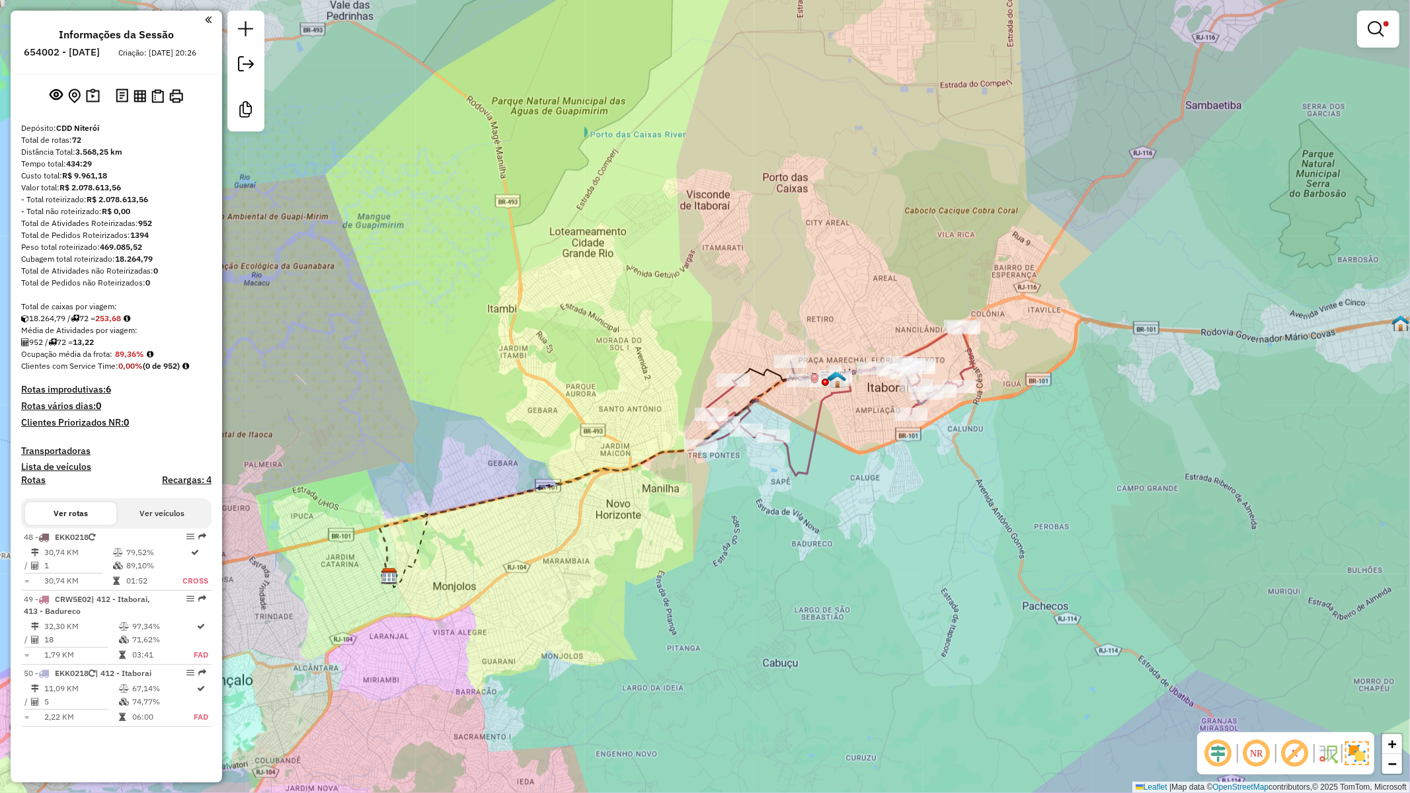
drag, startPoint x: 606, startPoint y: 430, endPoint x: 541, endPoint y: 447, distance: 67.7
click at [541, 447] on div "Limpar filtros Janela de atendimento Grade de atendimento Capacidade Transporta…" at bounding box center [705, 396] width 1410 height 793
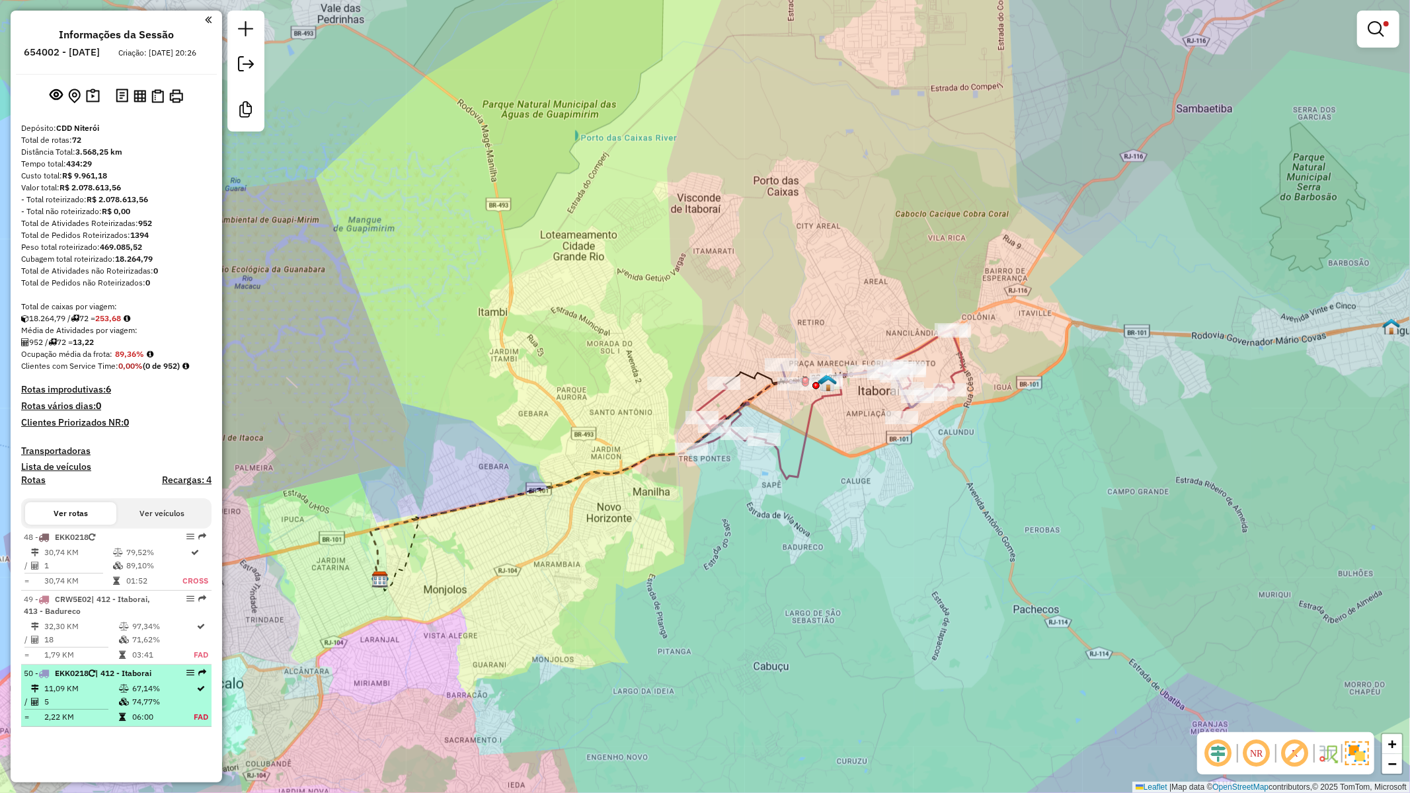
click at [107, 605] on td "5" at bounding box center [81, 701] width 75 height 13
select select "**********"
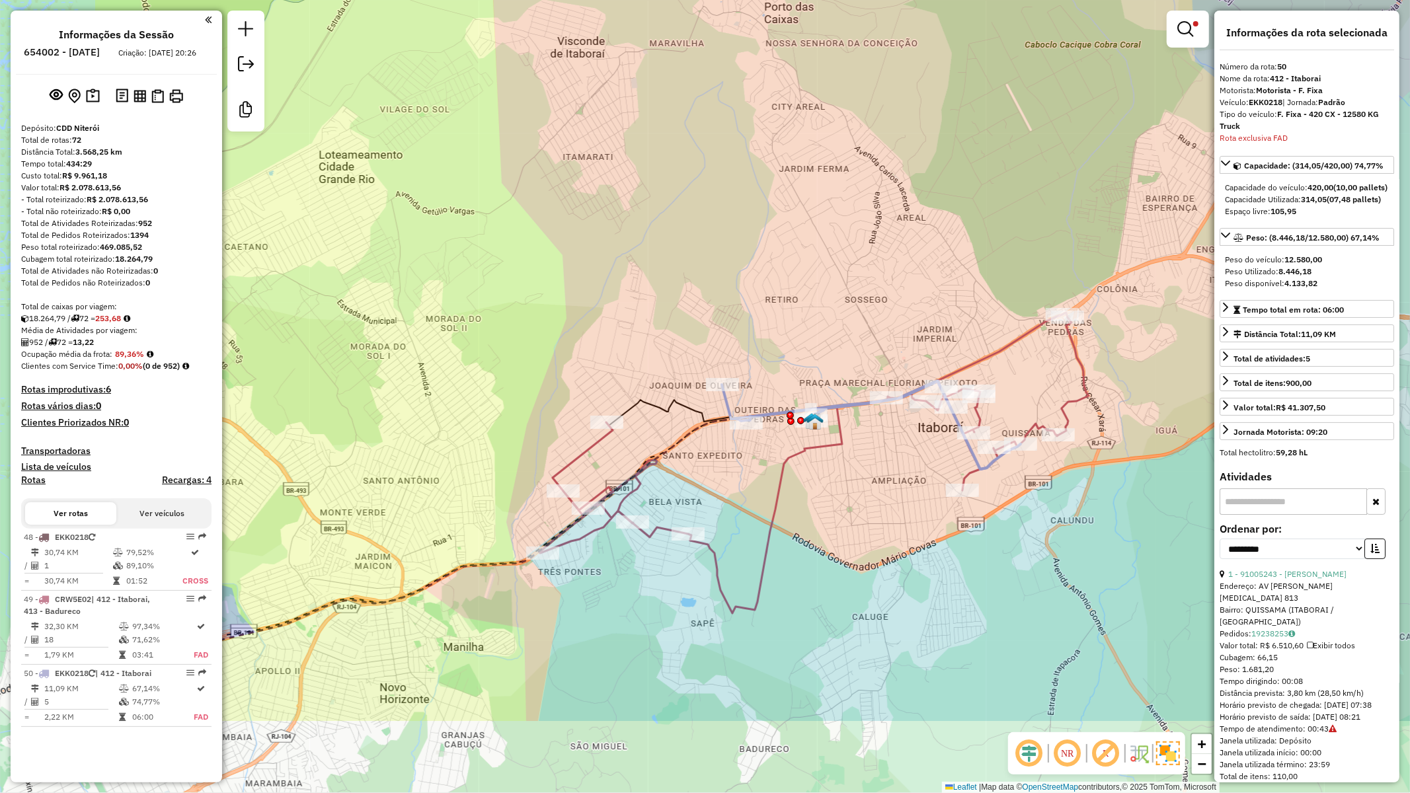
drag, startPoint x: 624, startPoint y: 716, endPoint x: 860, endPoint y: 564, distance: 280.4
click at [627, 564] on div "Limpar filtros Janela de atendimento Grade de atendimento Capacidade Transporta…" at bounding box center [705, 396] width 1410 height 793
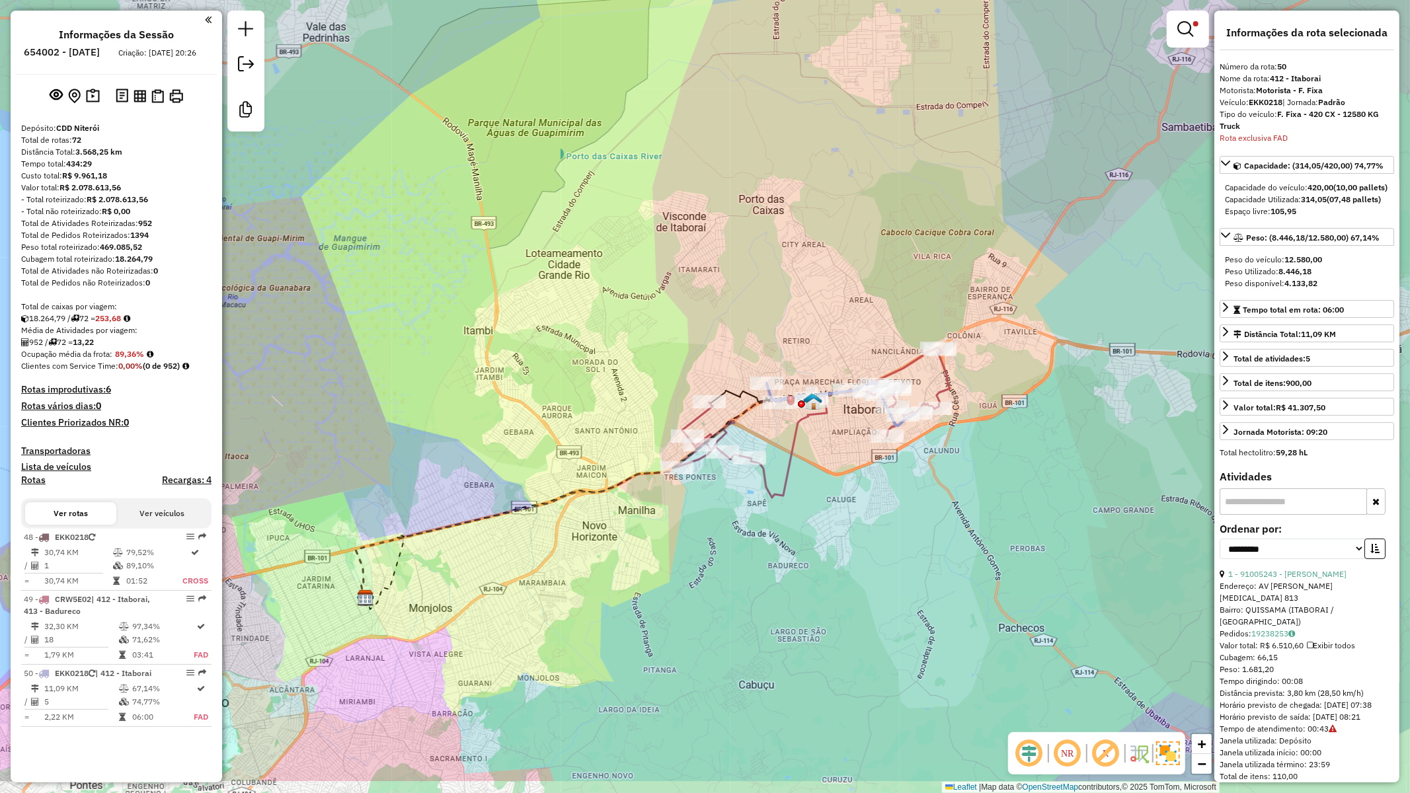
drag, startPoint x: 820, startPoint y: 643, endPoint x: 796, endPoint y: 552, distance: 94.3
click at [627, 552] on div "Limpar filtros Janela de atendimento Grade de atendimento Capacidade Transporta…" at bounding box center [705, 396] width 1410 height 793
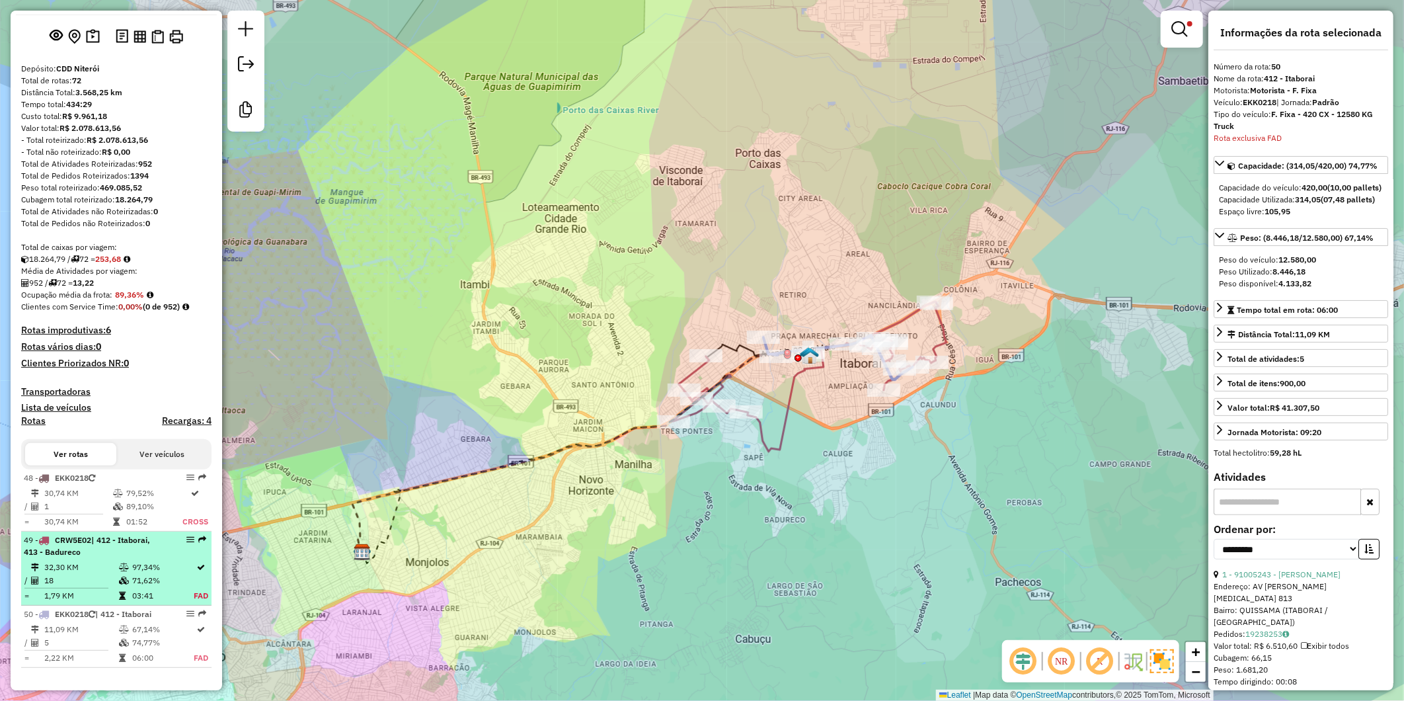
scroll to position [70, 0]
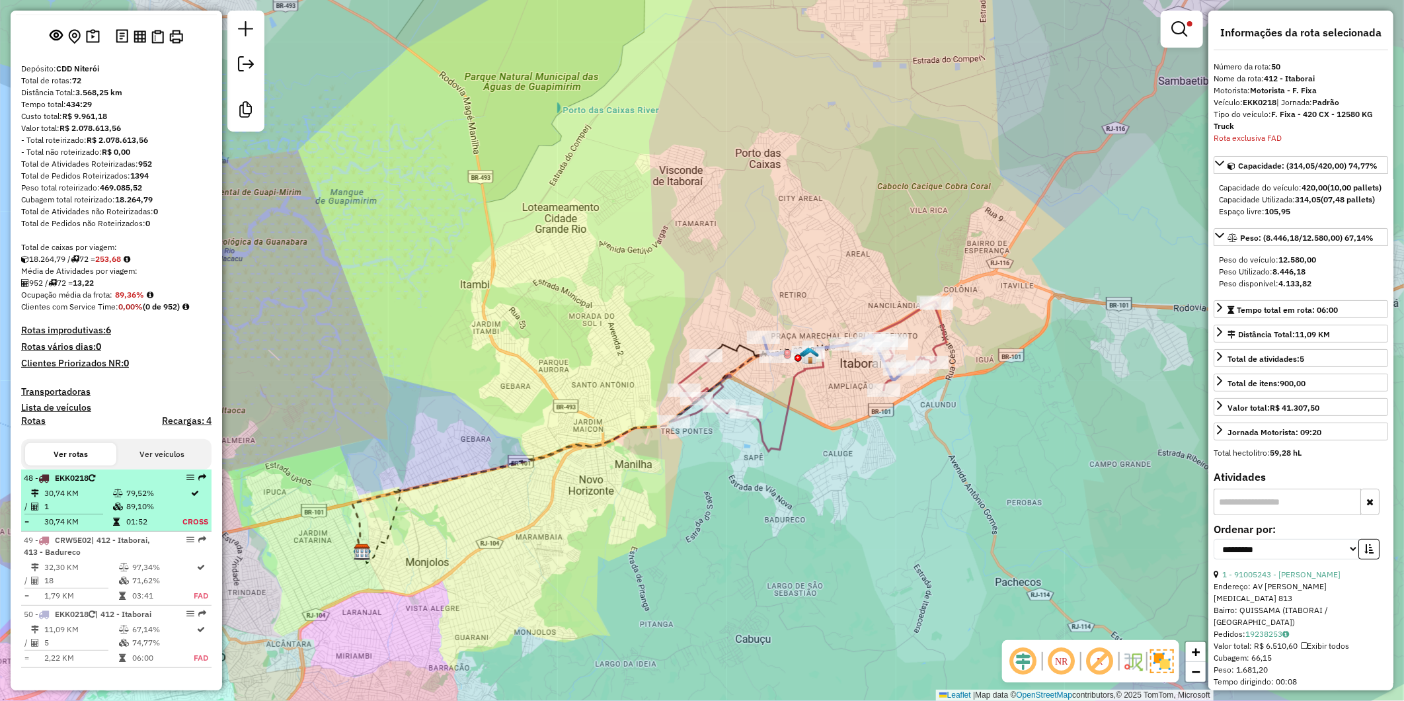
click at [89, 480] on span "EKK0218" at bounding box center [72, 478] width 34 height 10
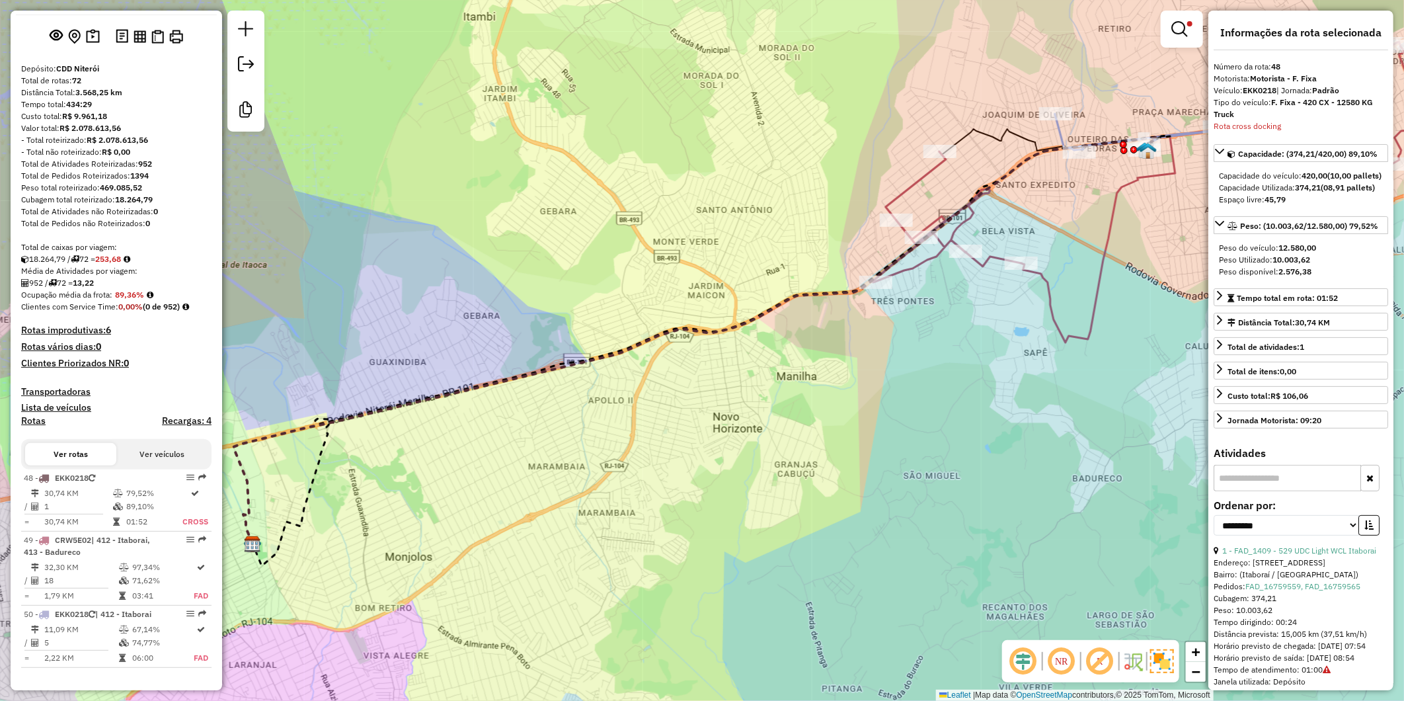
click at [627, 90] on strong "EKK0218" at bounding box center [1260, 90] width 34 height 10
copy div "EKK0218"
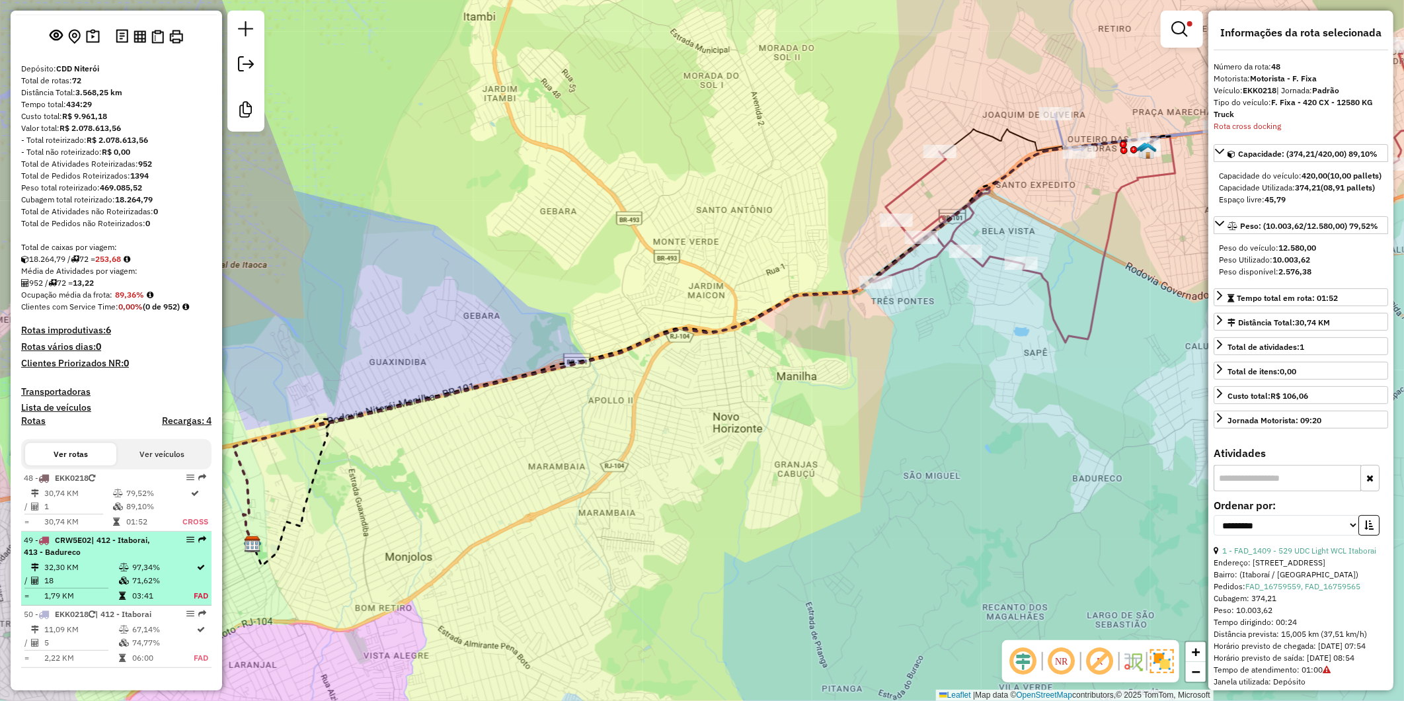
click at [122, 549] on div "49 - CRW5E02 | 412 - Itaborai, 413 - Badureco" at bounding box center [94, 546] width 140 height 24
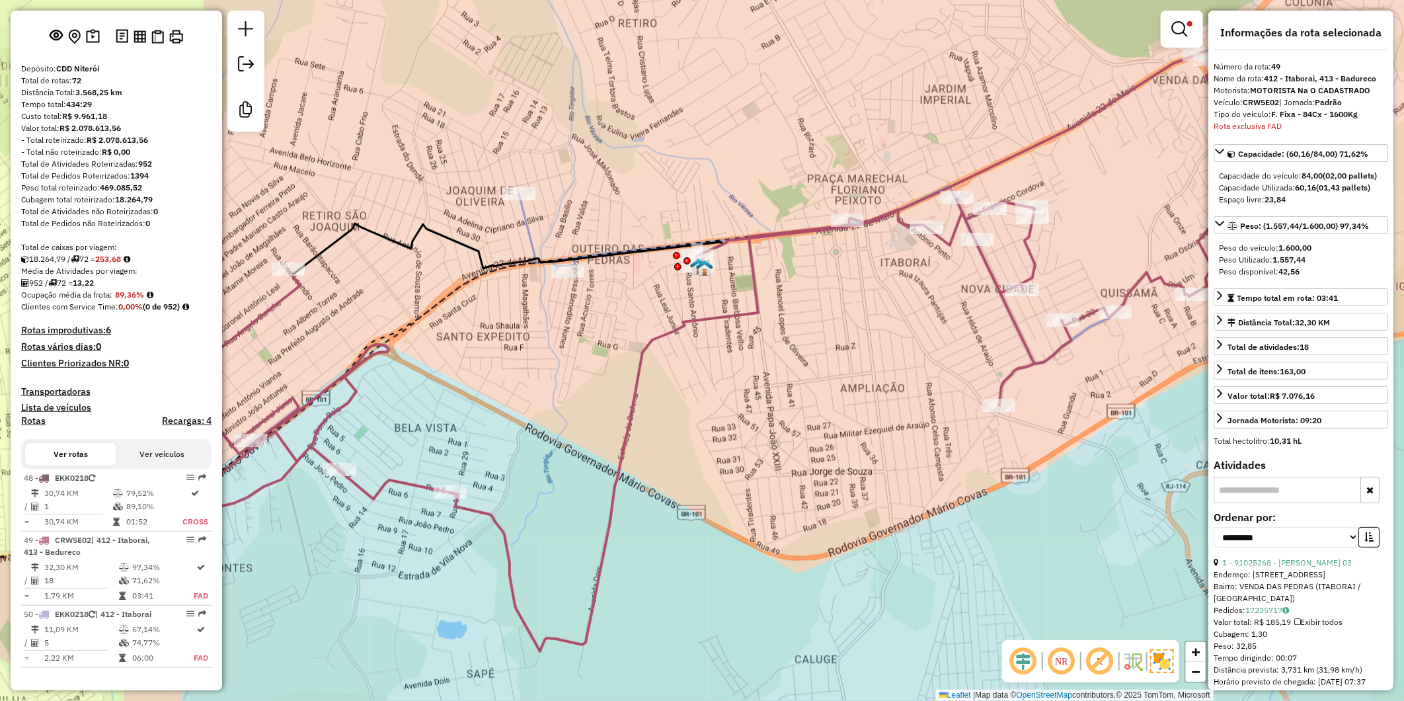
click at [627, 101] on strong "CRW5E02" at bounding box center [1261, 102] width 36 height 10
copy div "CRW5E02"
